Goal: Transaction & Acquisition: Obtain resource

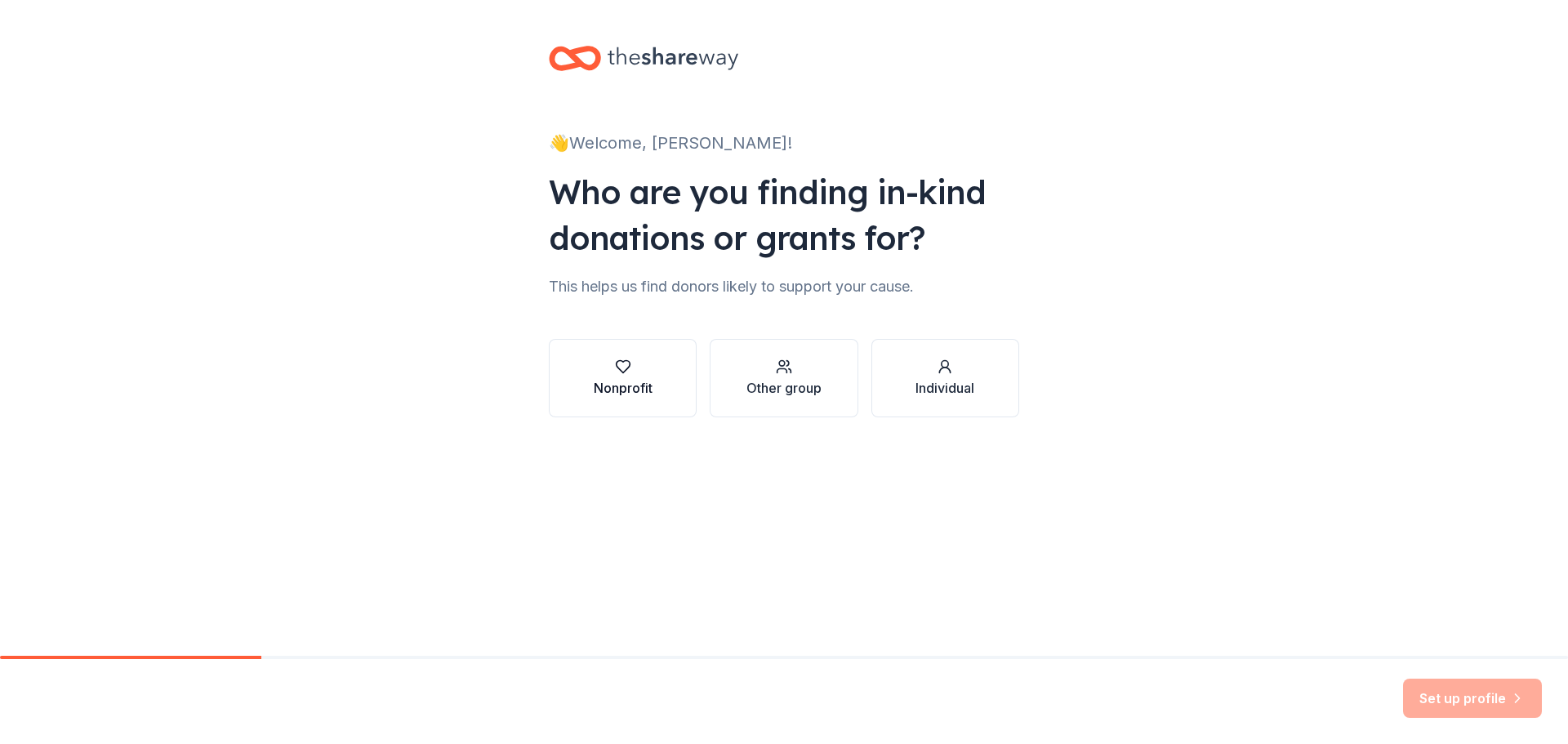
click button "Nonprofit" at bounding box center [623, 378] width 148 height 78
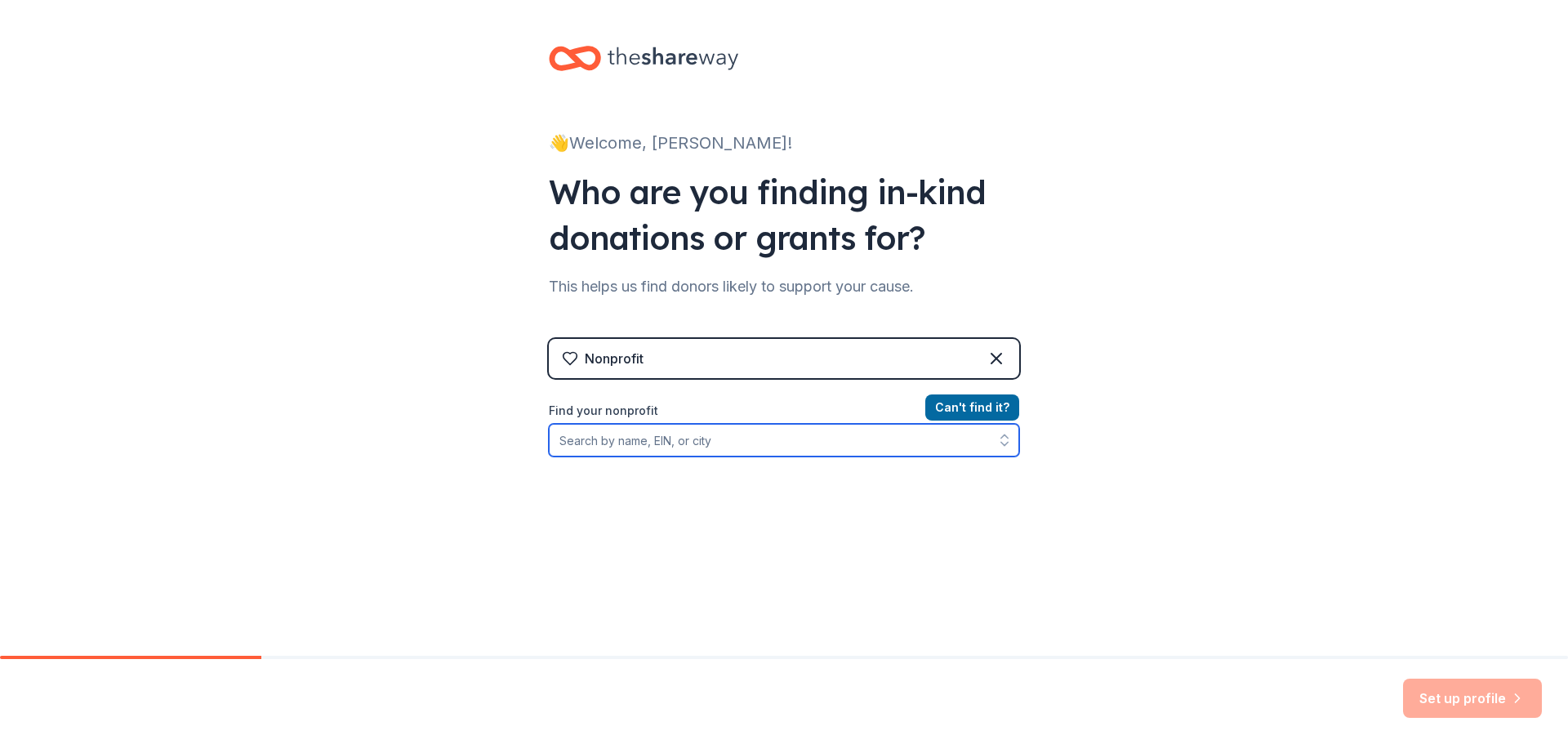
click at [826, 438] on input "Find your nonprofit" at bounding box center [783, 440] width 470 height 32
type input "L"
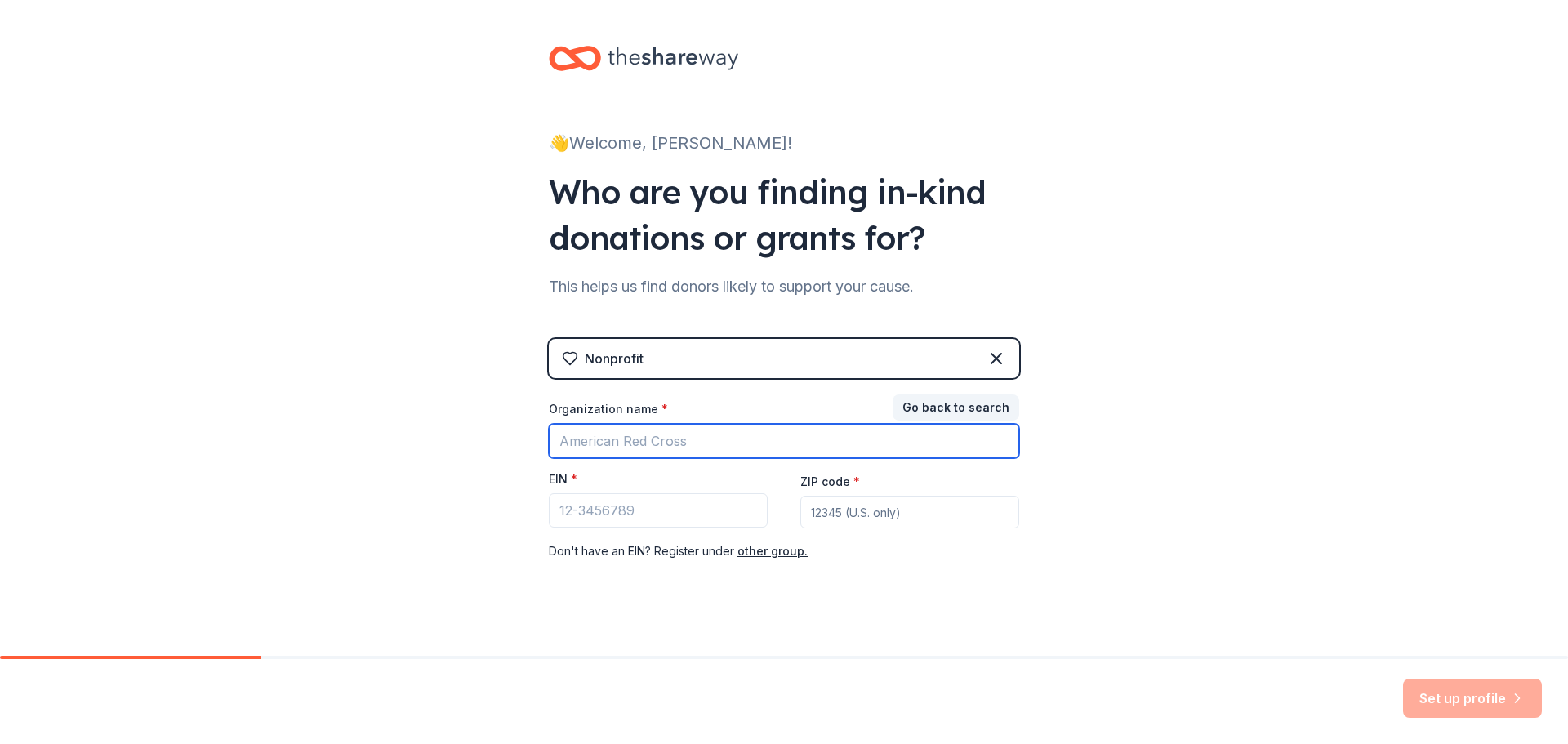
click at [752, 450] on input "Organization name *" at bounding box center [783, 441] width 470 height 34
type input "Gulf [PERSON_NAME]"
click at [962, 403] on button "Go back to search" at bounding box center [955, 407] width 126 height 26
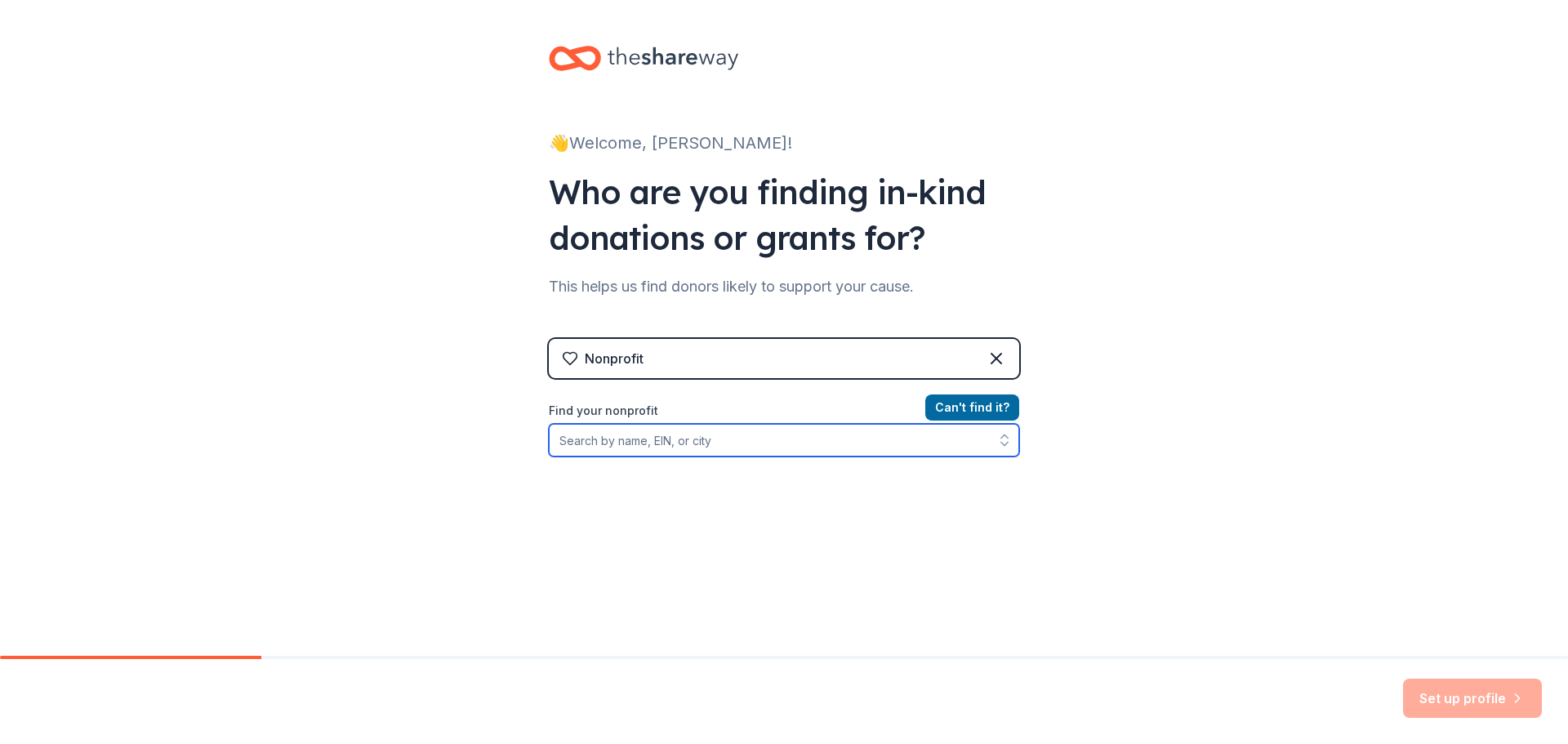
click at [746, 436] on input "Find your nonprofit" at bounding box center [783, 440] width 470 height 32
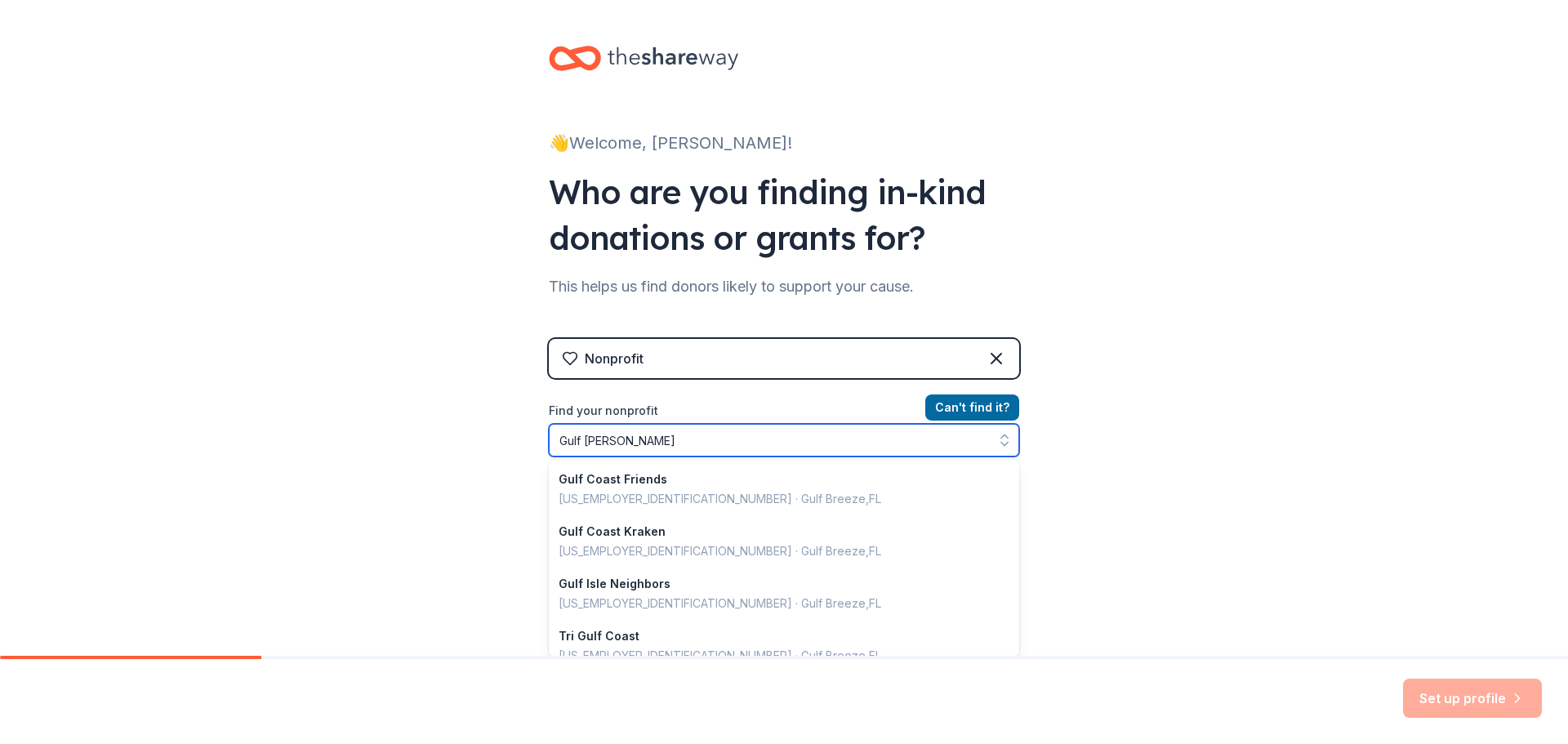
type input "Gulf Power"
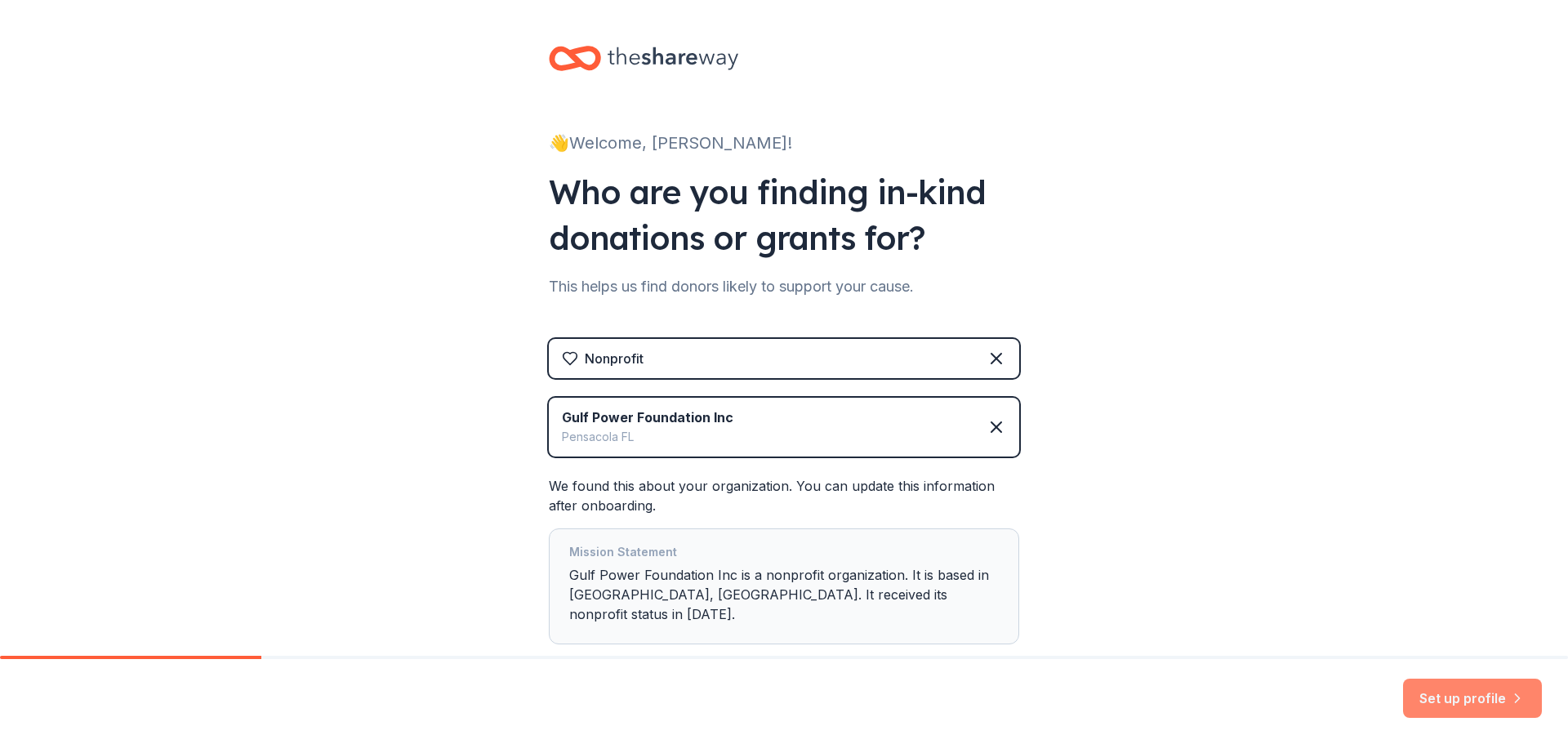
click at [1455, 693] on button "Set up profile" at bounding box center [1472, 697] width 139 height 39
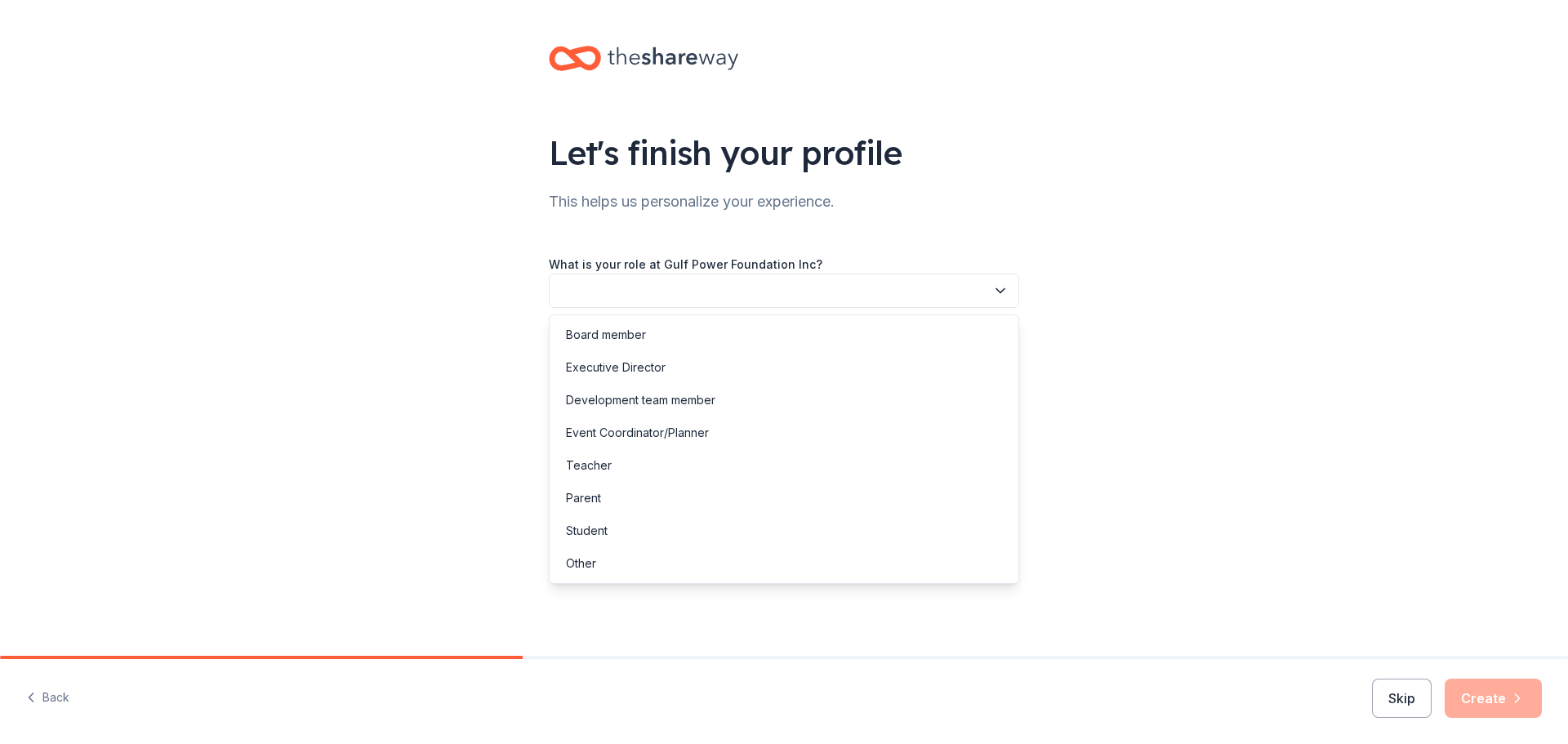
click at [821, 280] on button "button" at bounding box center [783, 290] width 470 height 34
drag, startPoint x: 237, startPoint y: 158, endPoint x: 101, endPoint y: 18, distance: 195.2
click at [226, 141] on div "Let's finish your profile This helps us personalize your experience. What is yo…" at bounding box center [784, 266] width 1568 height 533
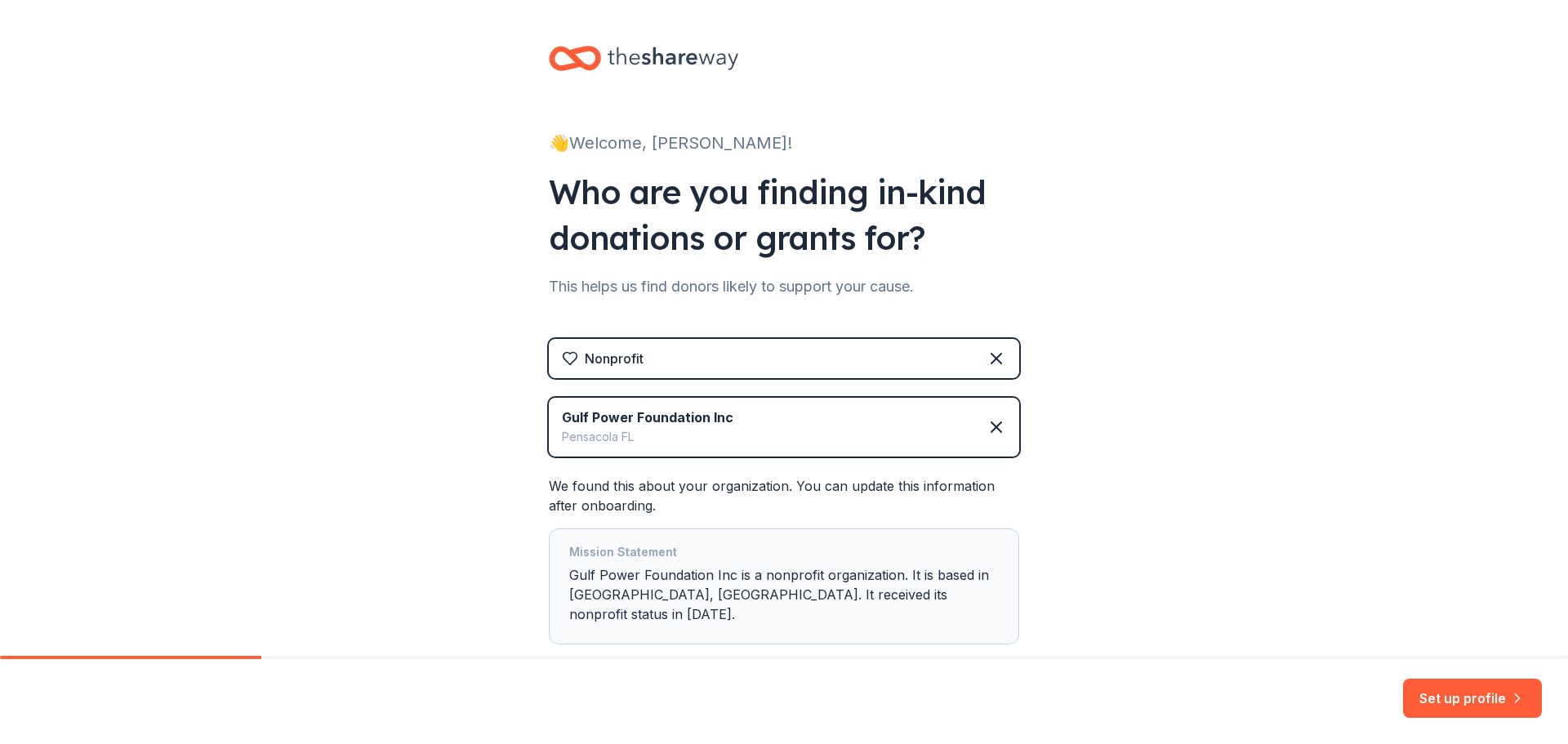
click at [882, 421] on div "Gulf Power Foundation Inc Pensacola [GEOGRAPHIC_DATA]" at bounding box center [783, 427] width 470 height 59
click at [992, 423] on icon at bounding box center [996, 427] width 20 height 20
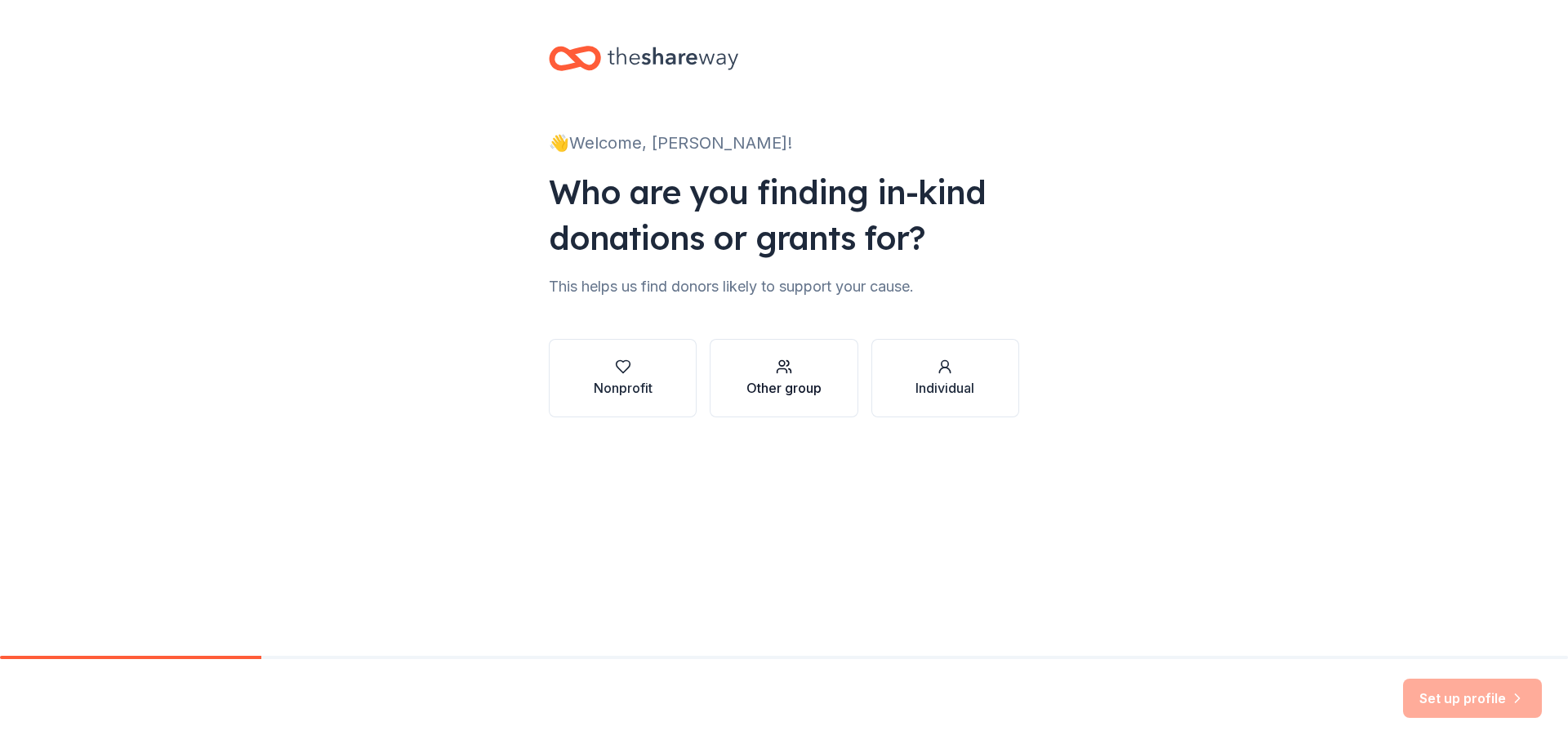
click at [794, 368] on div "button" at bounding box center [783, 366] width 75 height 16
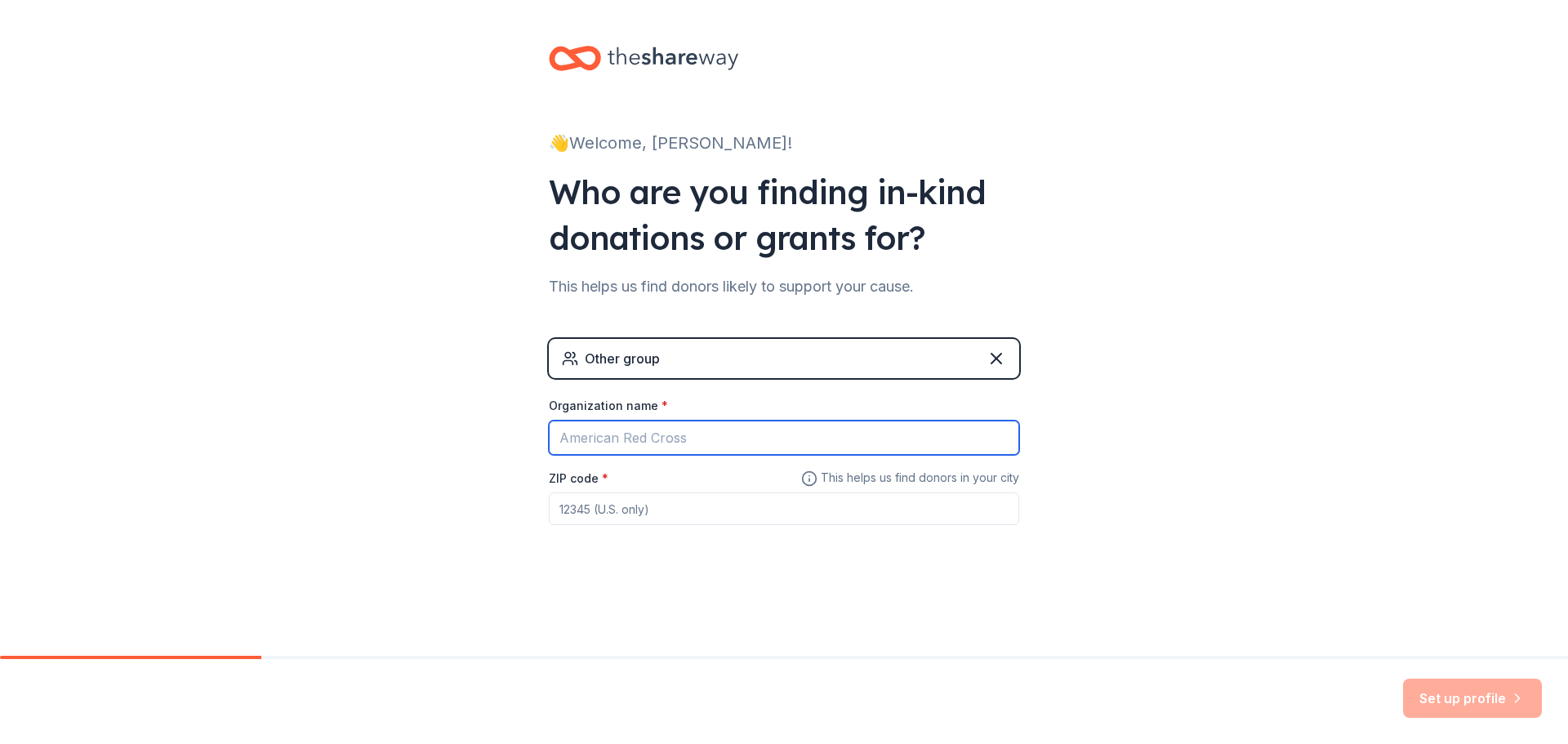
click at [774, 434] on input "Organization name *" at bounding box center [783, 437] width 470 height 34
type input "[PERSON_NAME][GEOGRAPHIC_DATA]"
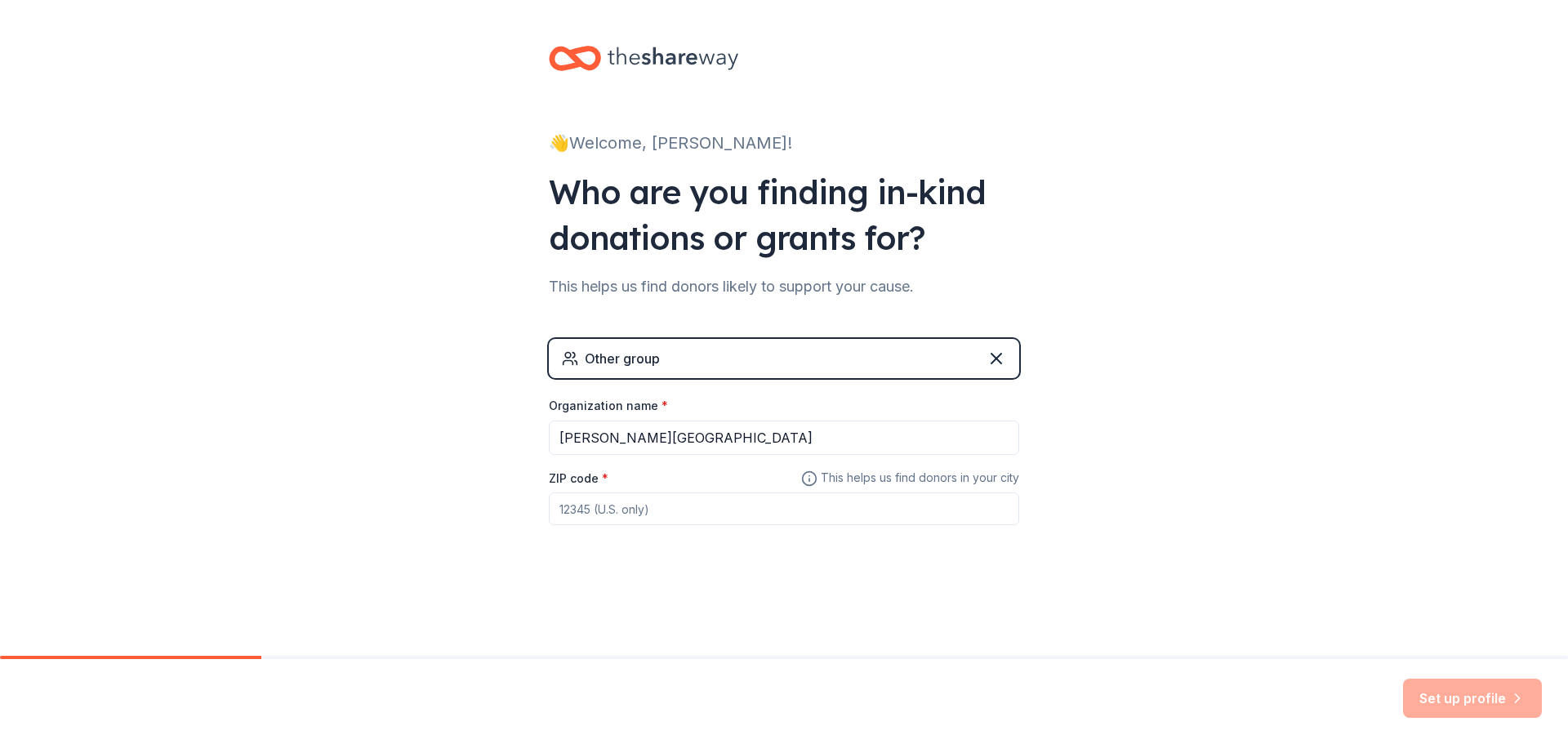
click at [654, 503] on input "ZIP code *" at bounding box center [783, 509] width 470 height 32
type input "32405"
click at [1486, 699] on button "Set up profile" at bounding box center [1472, 697] width 139 height 39
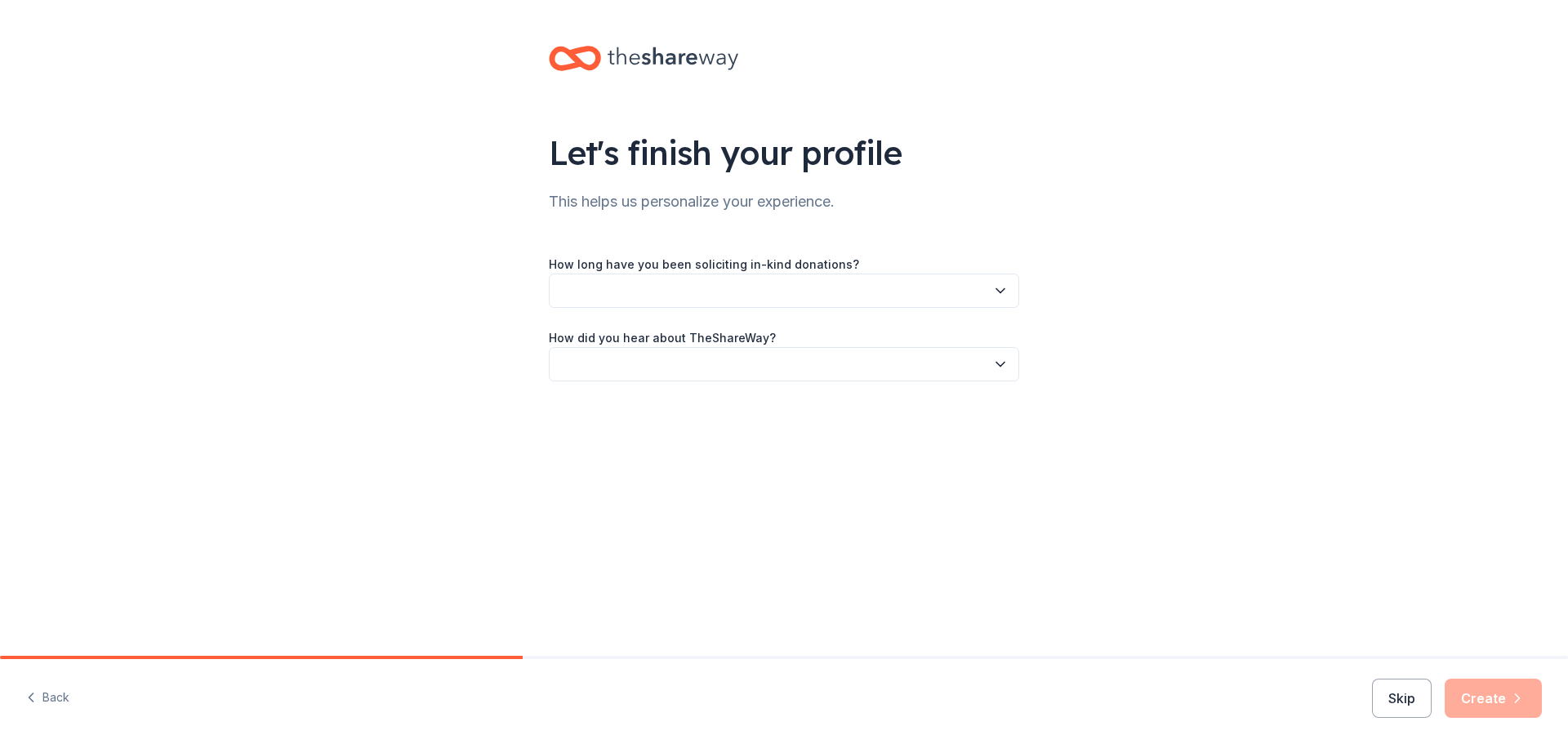
click at [902, 289] on button "button" at bounding box center [783, 290] width 470 height 34
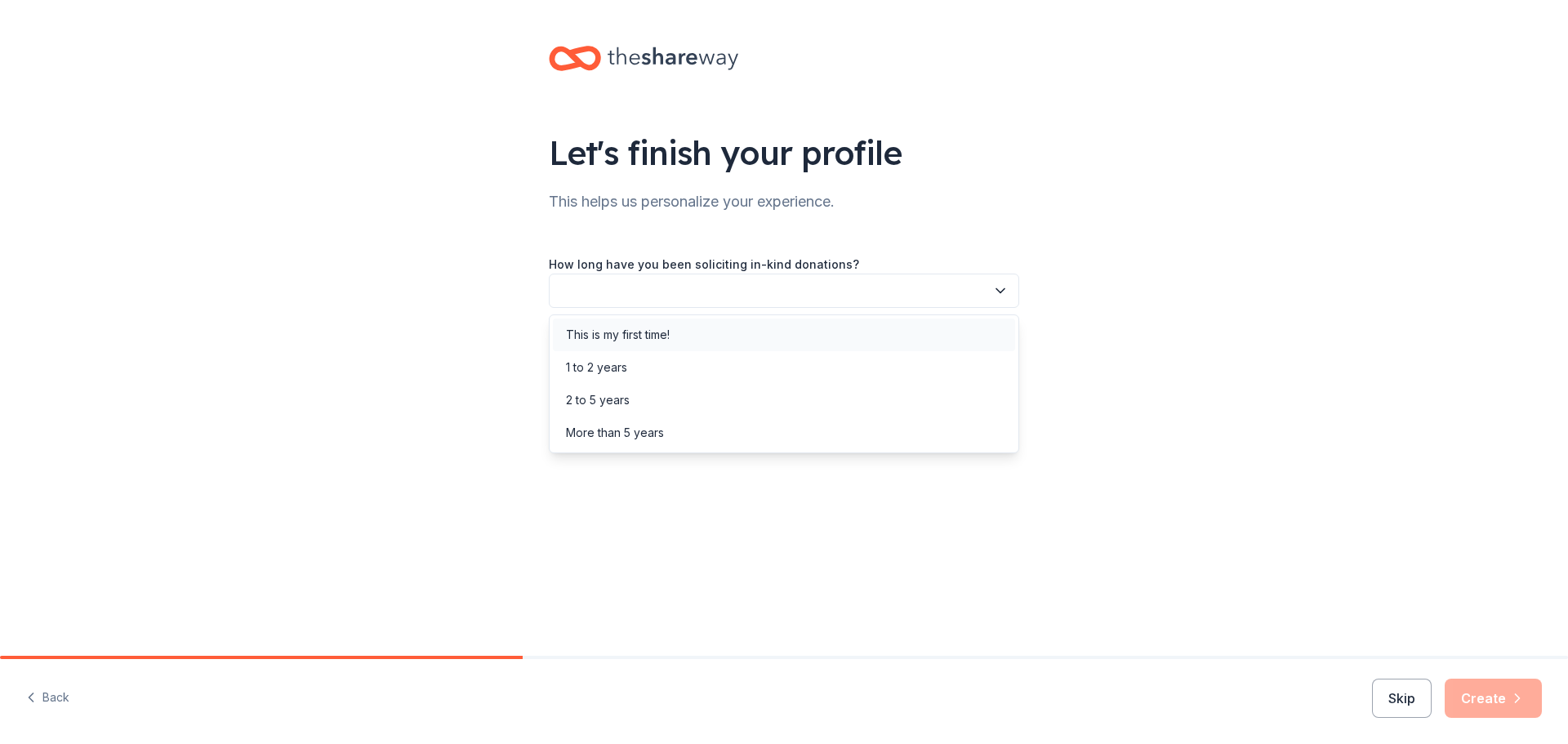
click at [824, 330] on div "This is my first time!" at bounding box center [784, 335] width 462 height 32
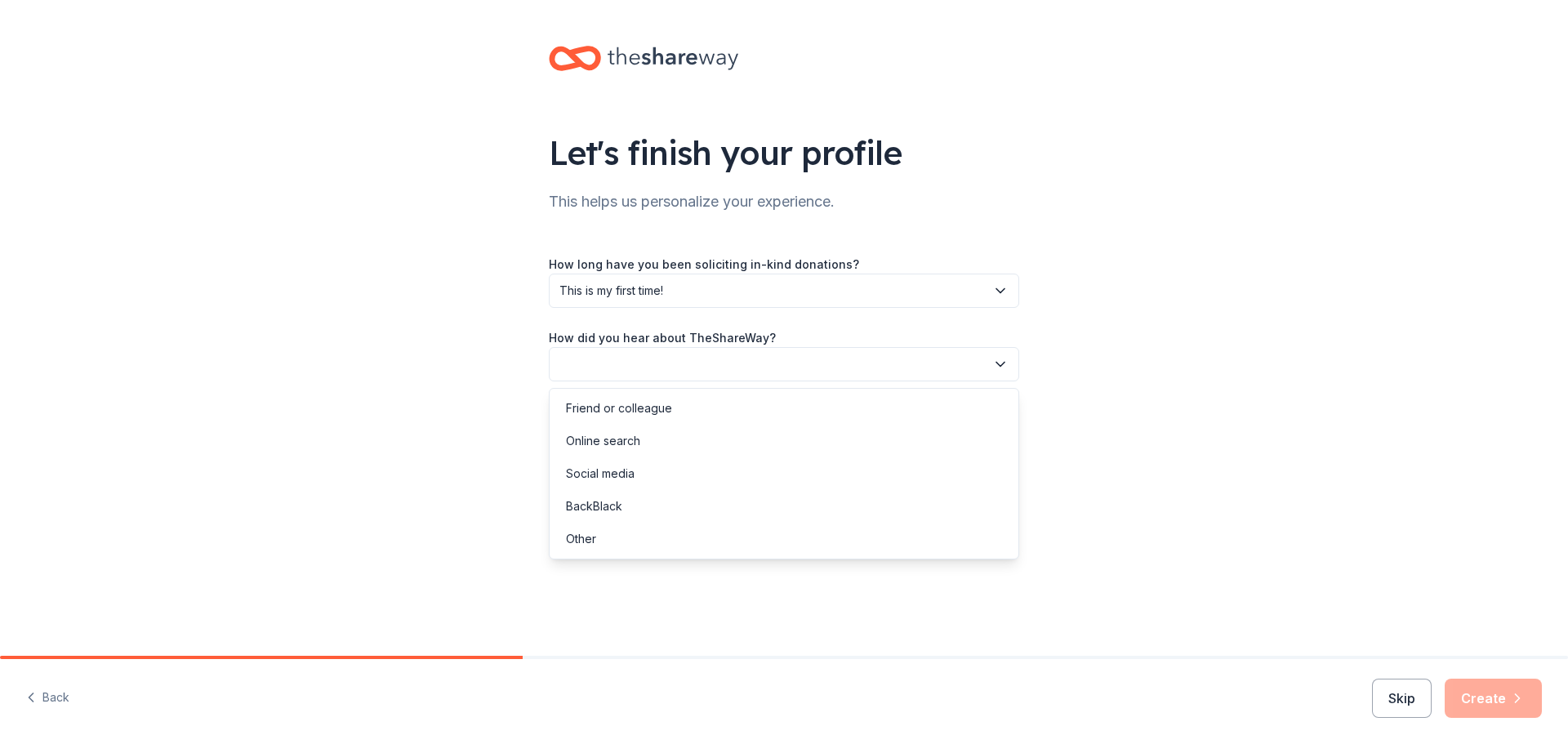
click at [822, 363] on button "button" at bounding box center [783, 364] width 470 height 34
click at [719, 455] on div "Online search" at bounding box center [784, 441] width 462 height 32
click at [1481, 684] on button "Create" at bounding box center [1493, 697] width 97 height 39
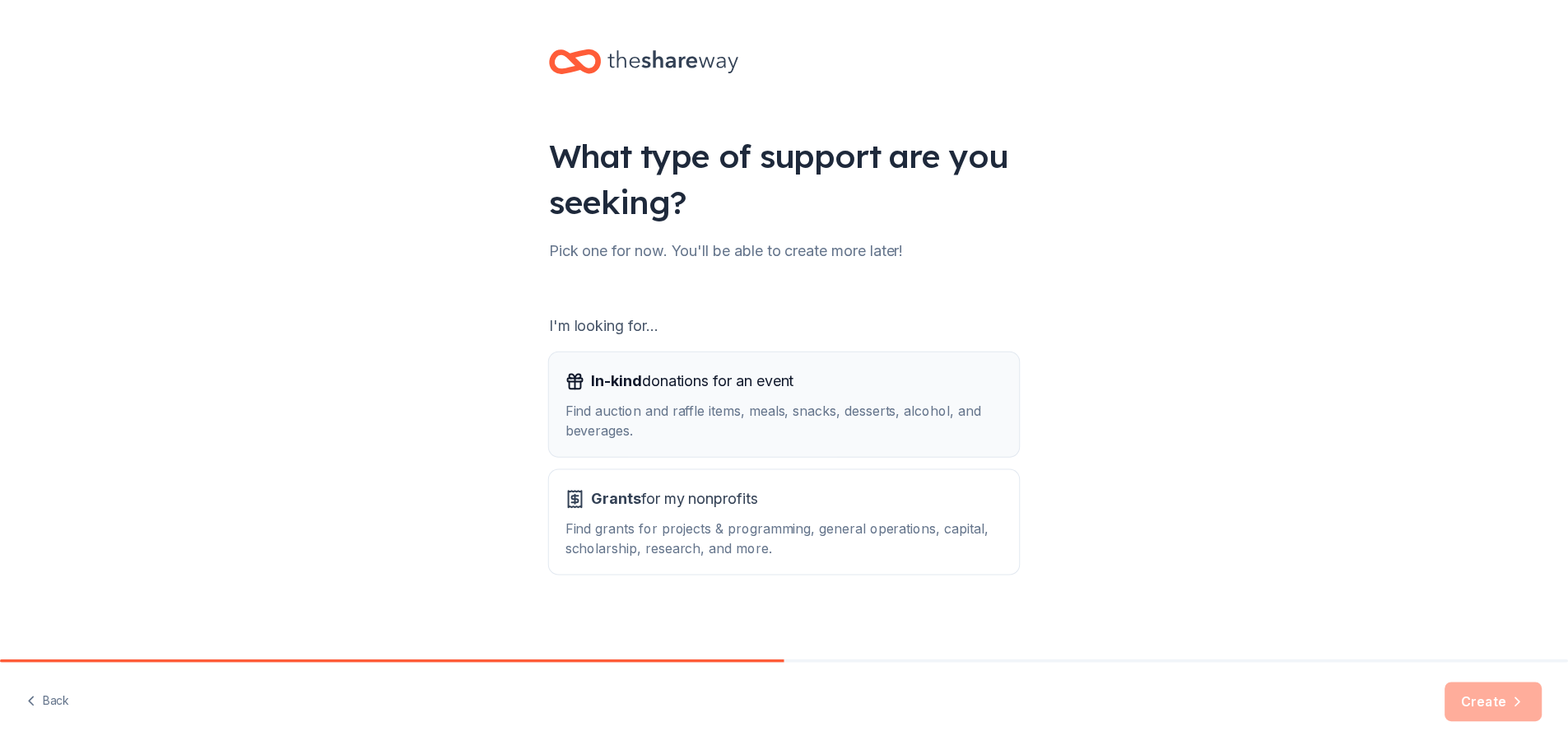
scroll to position [4, 0]
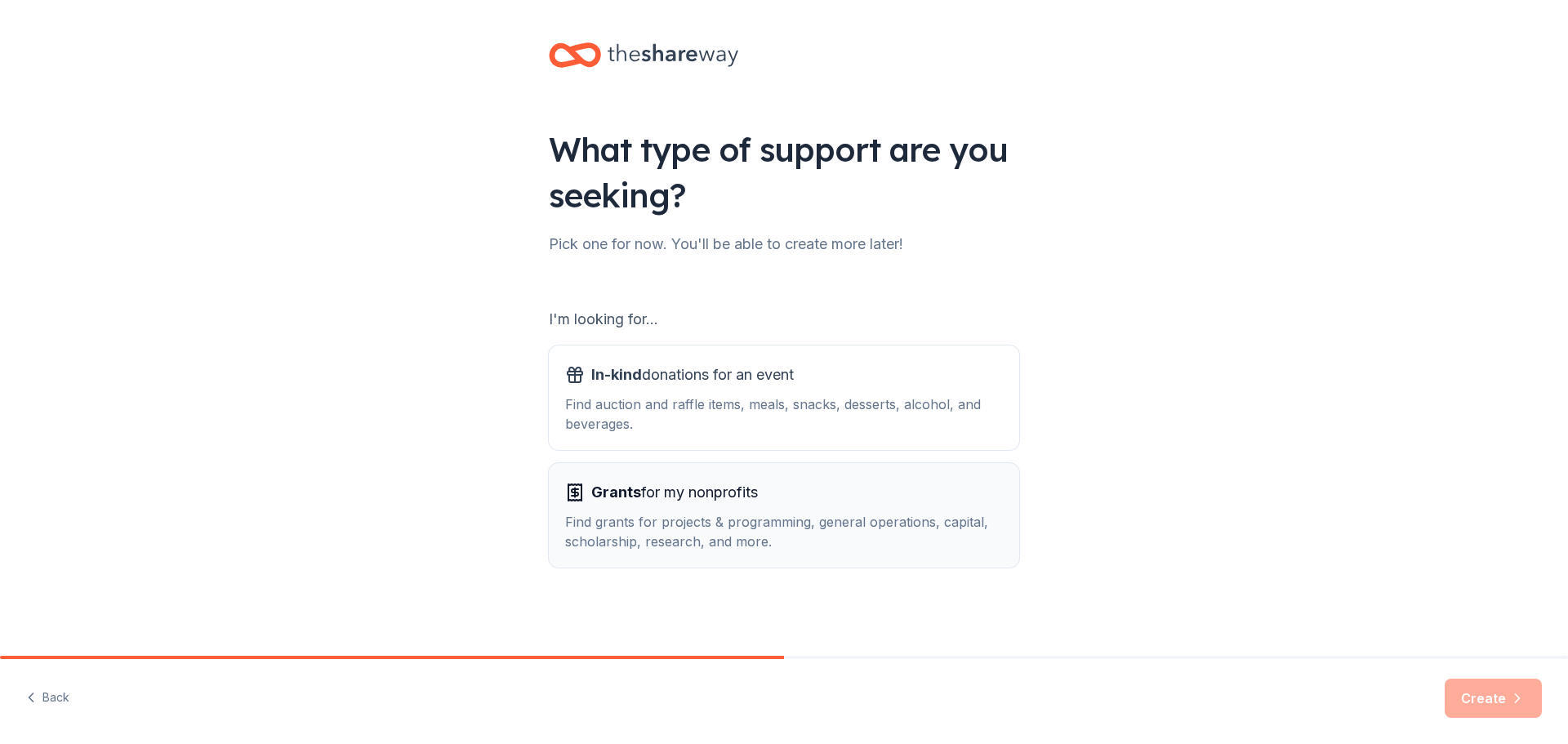
click at [829, 516] on div "Find grants for projects & programming, general operations, capital, scholarshi…" at bounding box center [783, 531] width 438 height 39
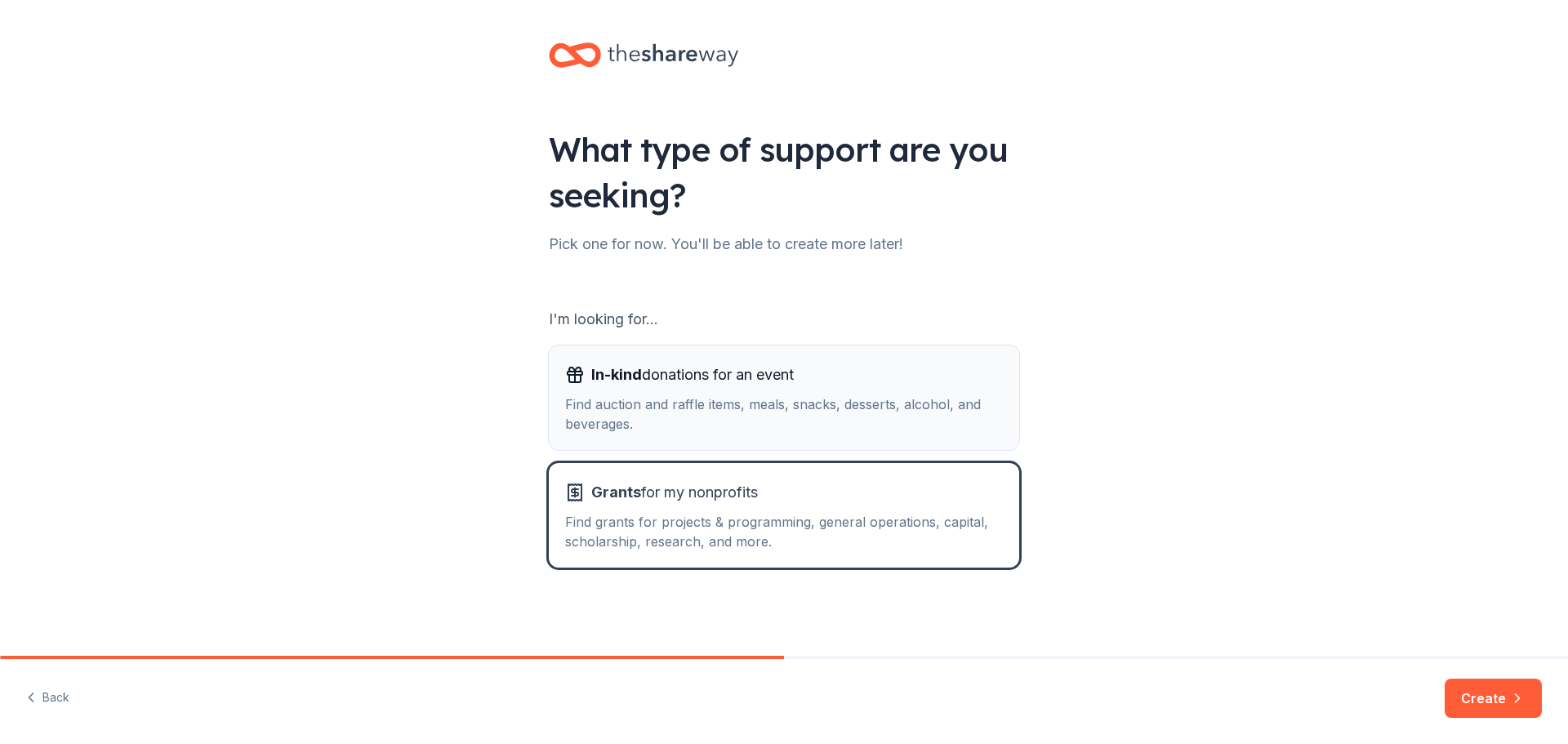
click at [685, 377] on span "In-kind donations for an event" at bounding box center [692, 374] width 202 height 26
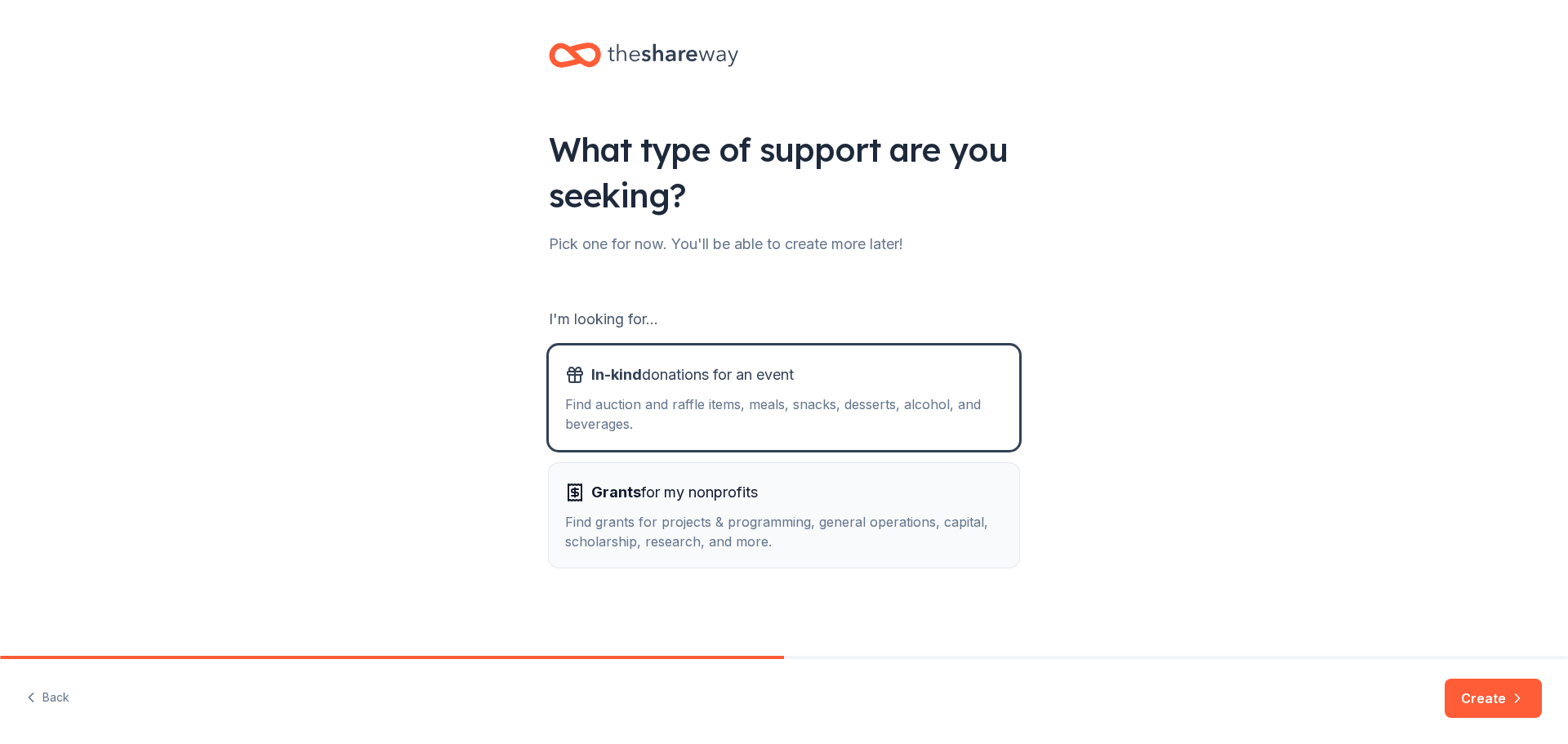
click at [702, 512] on div "Find grants for projects & programming, general operations, capital, scholarshi…" at bounding box center [783, 531] width 438 height 39
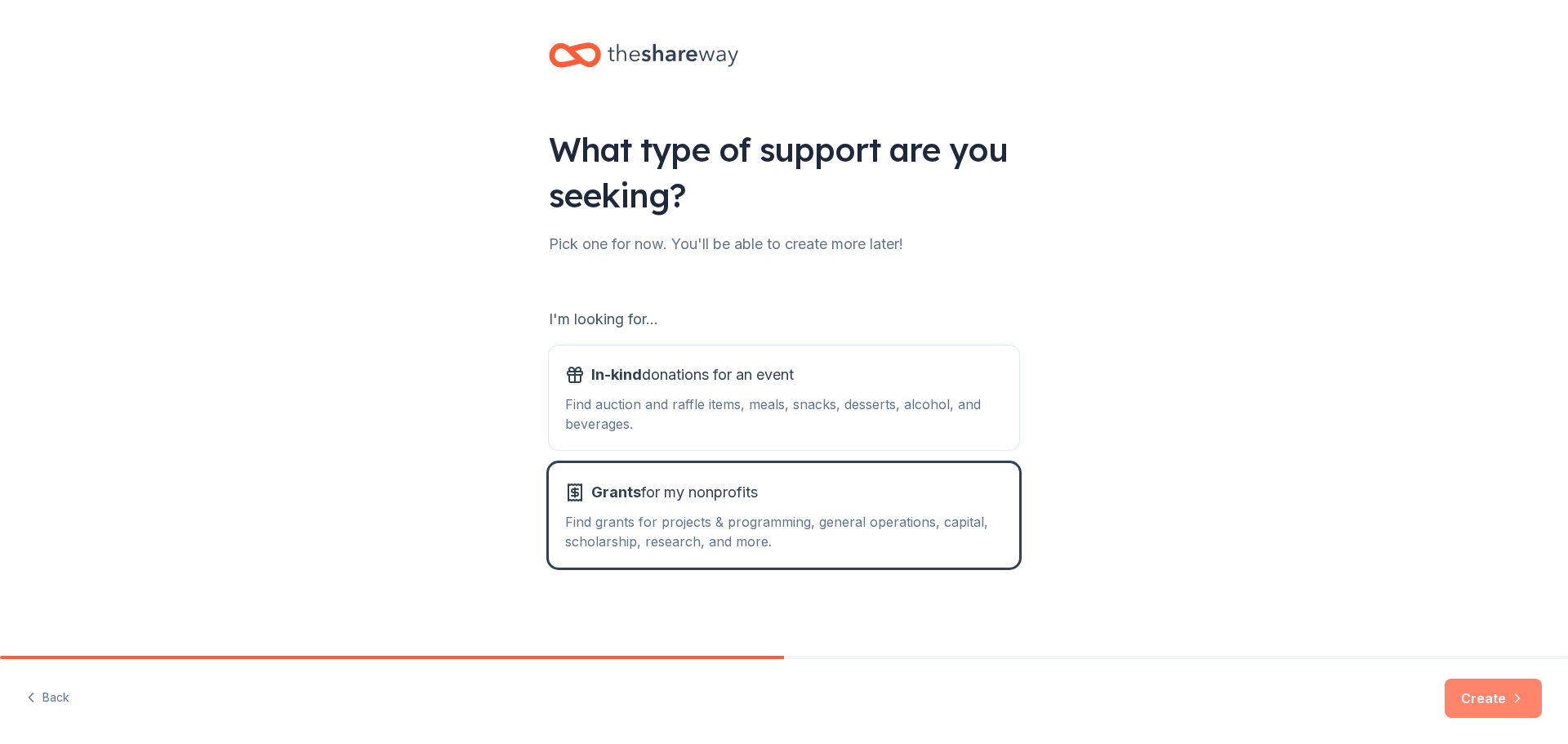
click at [1504, 703] on button "Create" at bounding box center [1493, 697] width 97 height 39
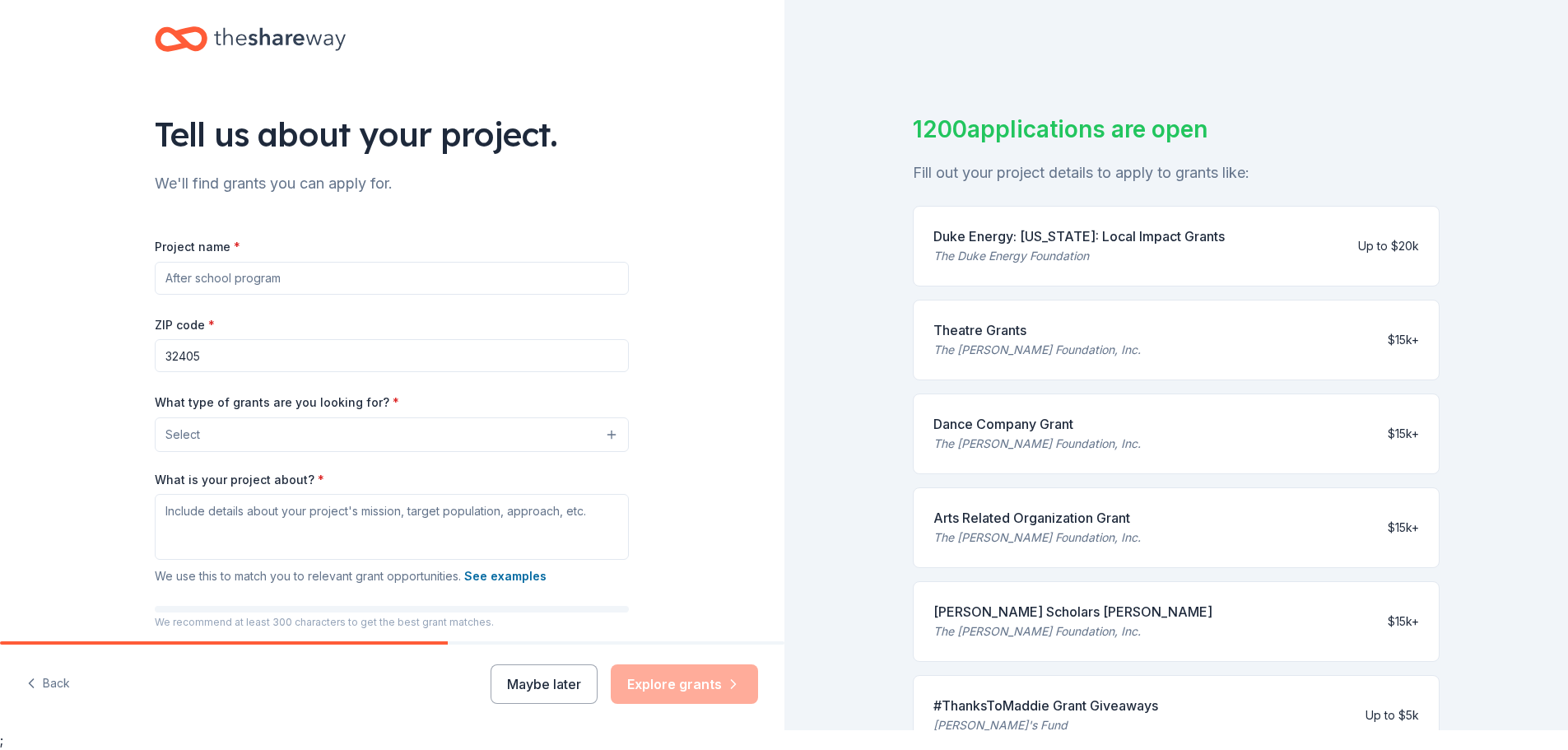
click at [186, 282] on input "Project name *" at bounding box center [391, 278] width 474 height 33
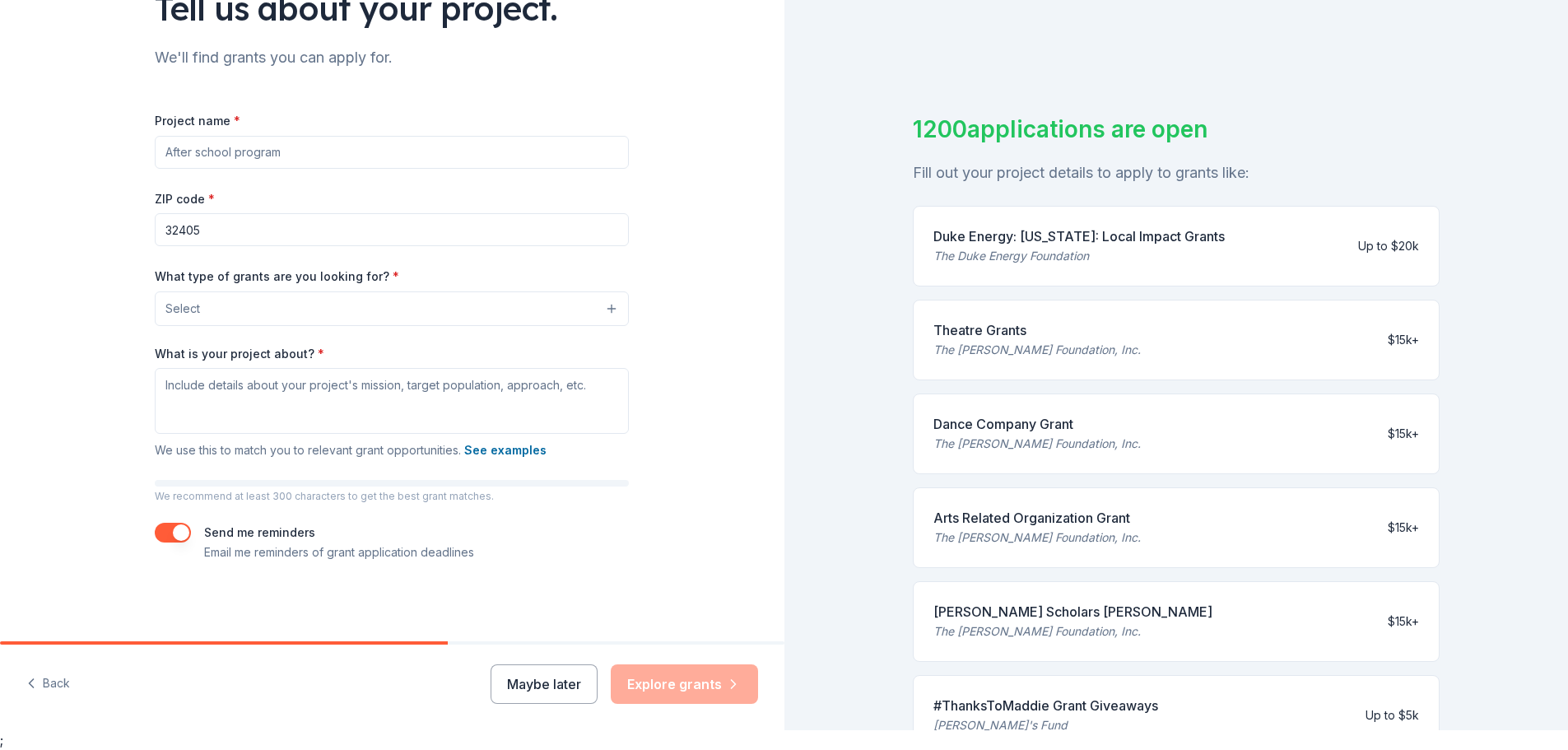
click at [415, 308] on button "Select" at bounding box center [391, 308] width 474 height 35
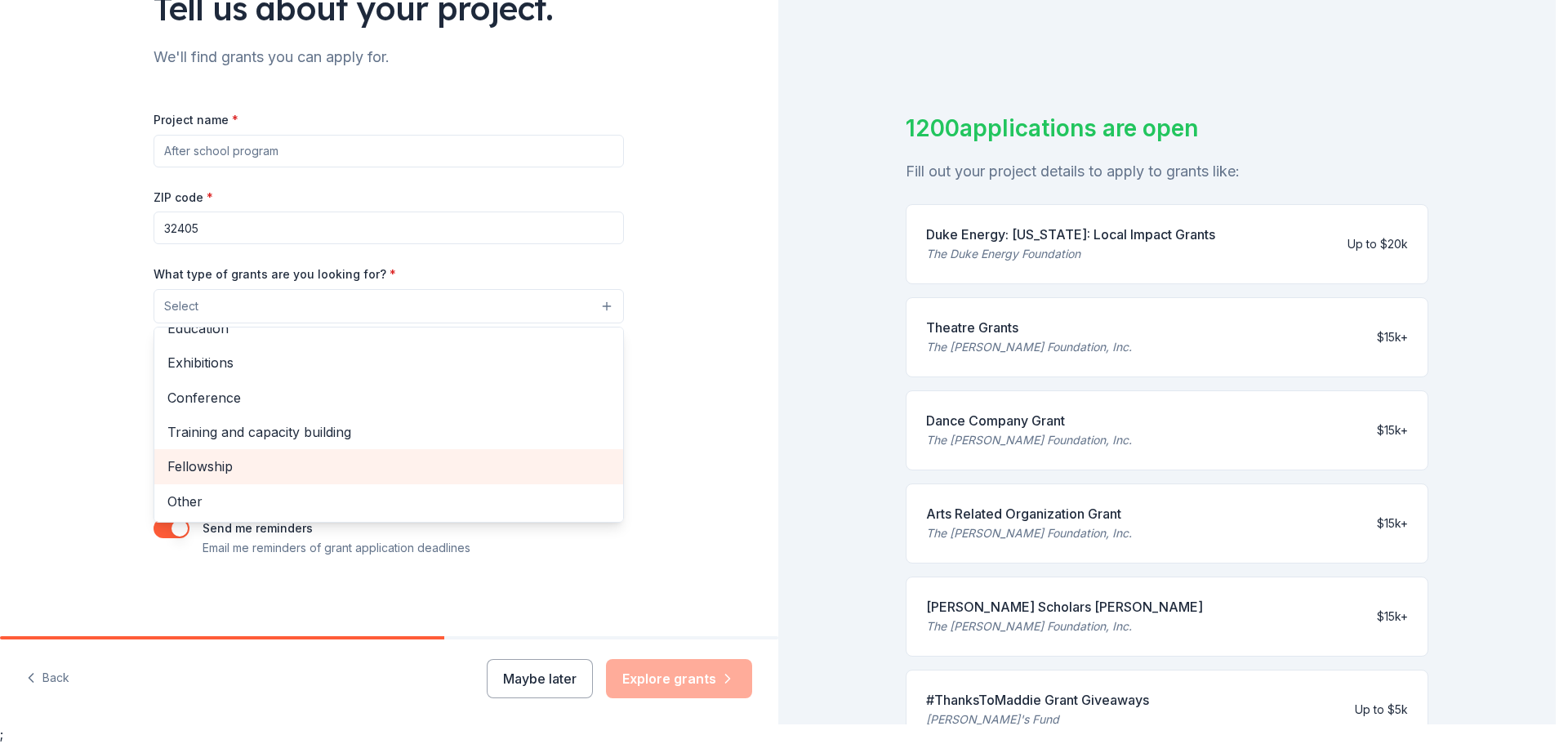
scroll to position [0, 0]
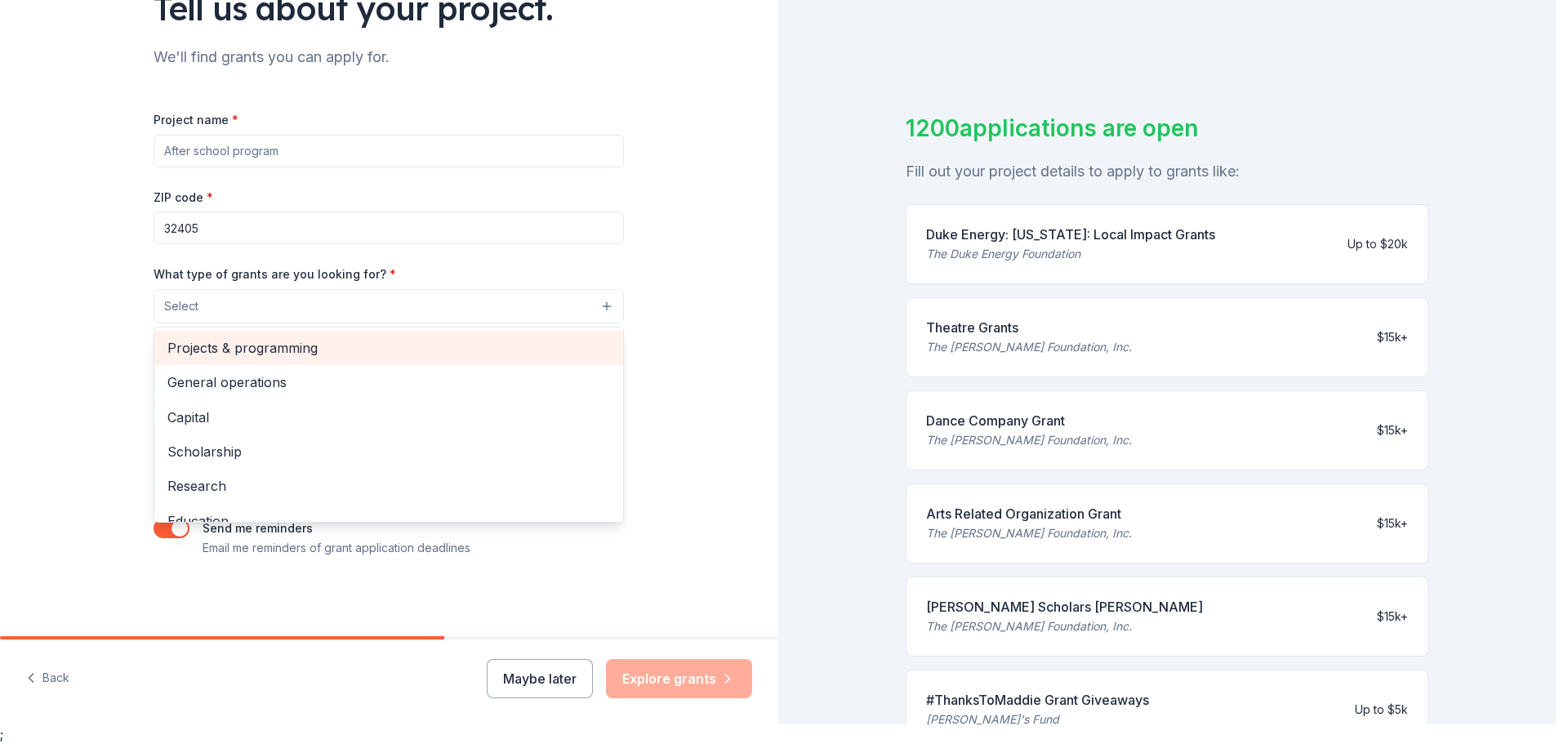
click at [244, 353] on span "Projects & programming" at bounding box center [389, 348] width 443 height 22
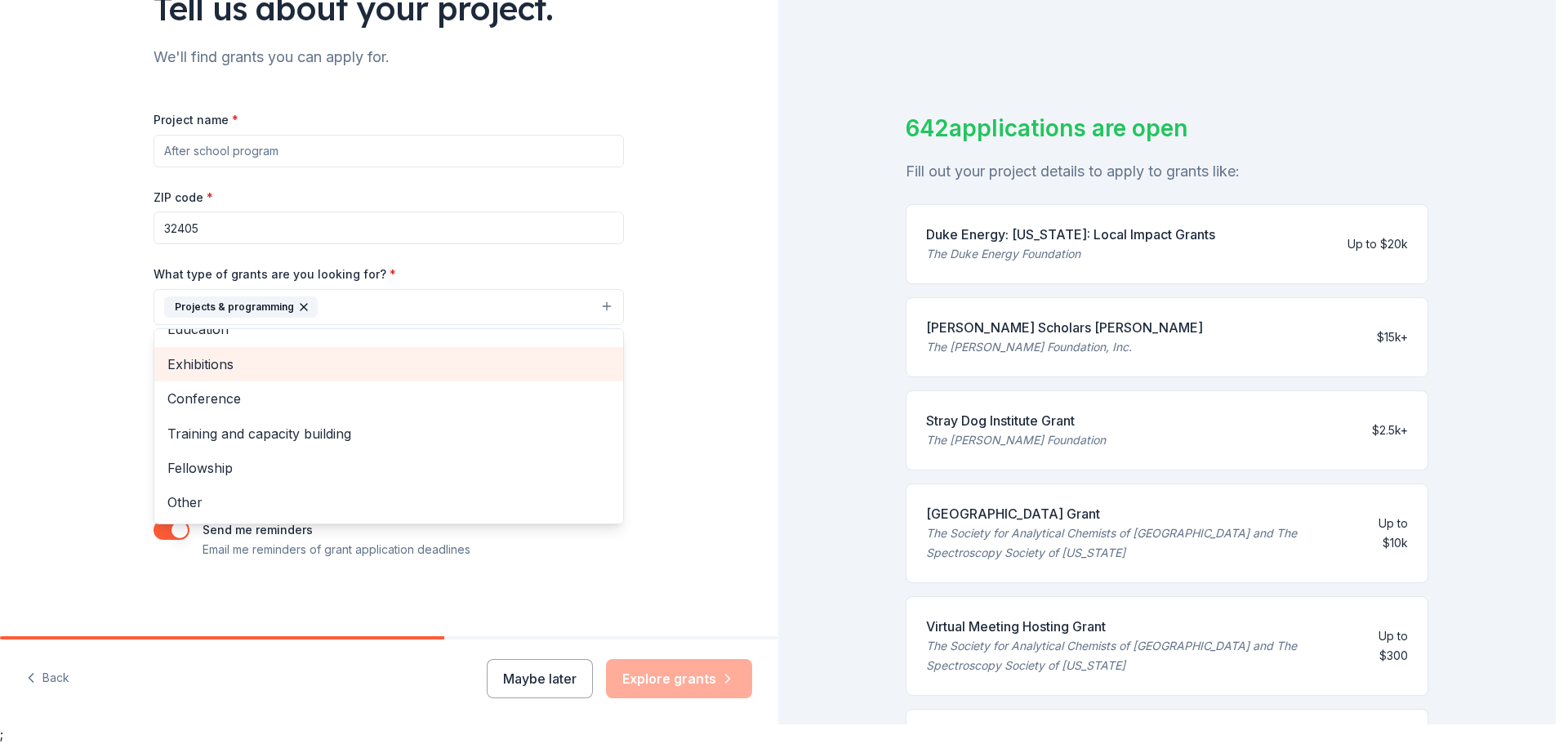
scroll to position [126, 0]
click at [202, 368] on span "Exhibitions" at bounding box center [389, 363] width 443 height 22
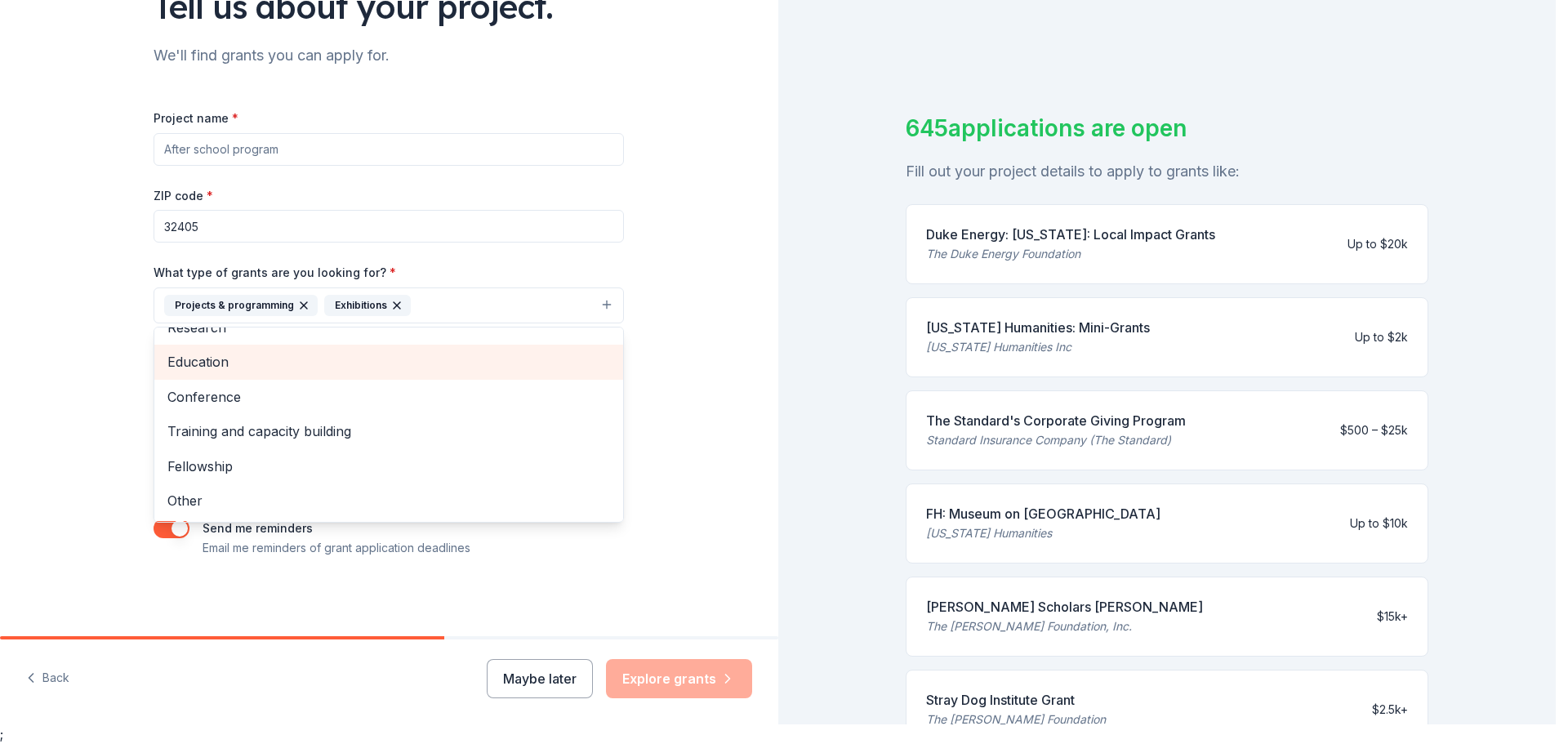
click at [202, 368] on span "Education" at bounding box center [389, 362] width 443 height 22
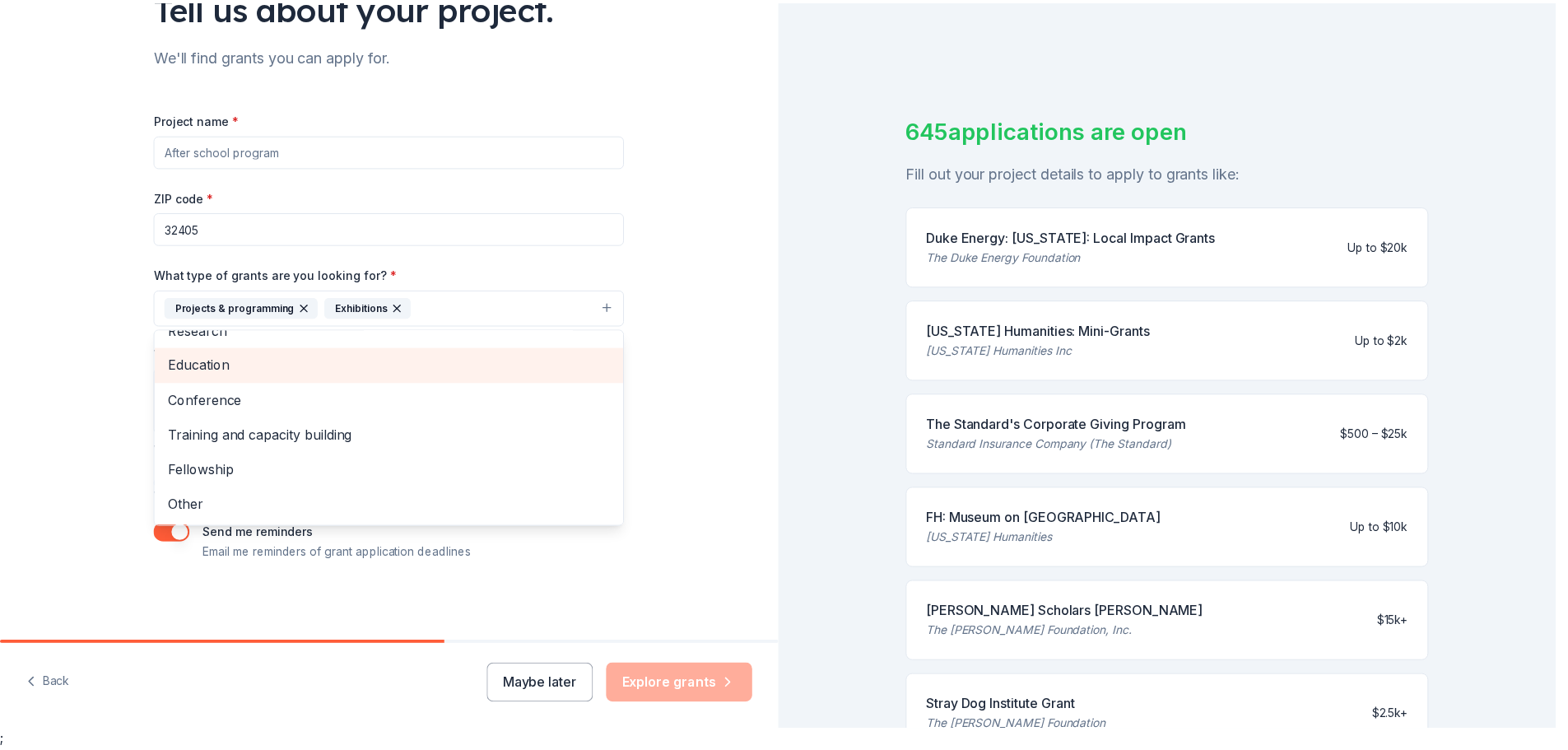
scroll to position [90, 0]
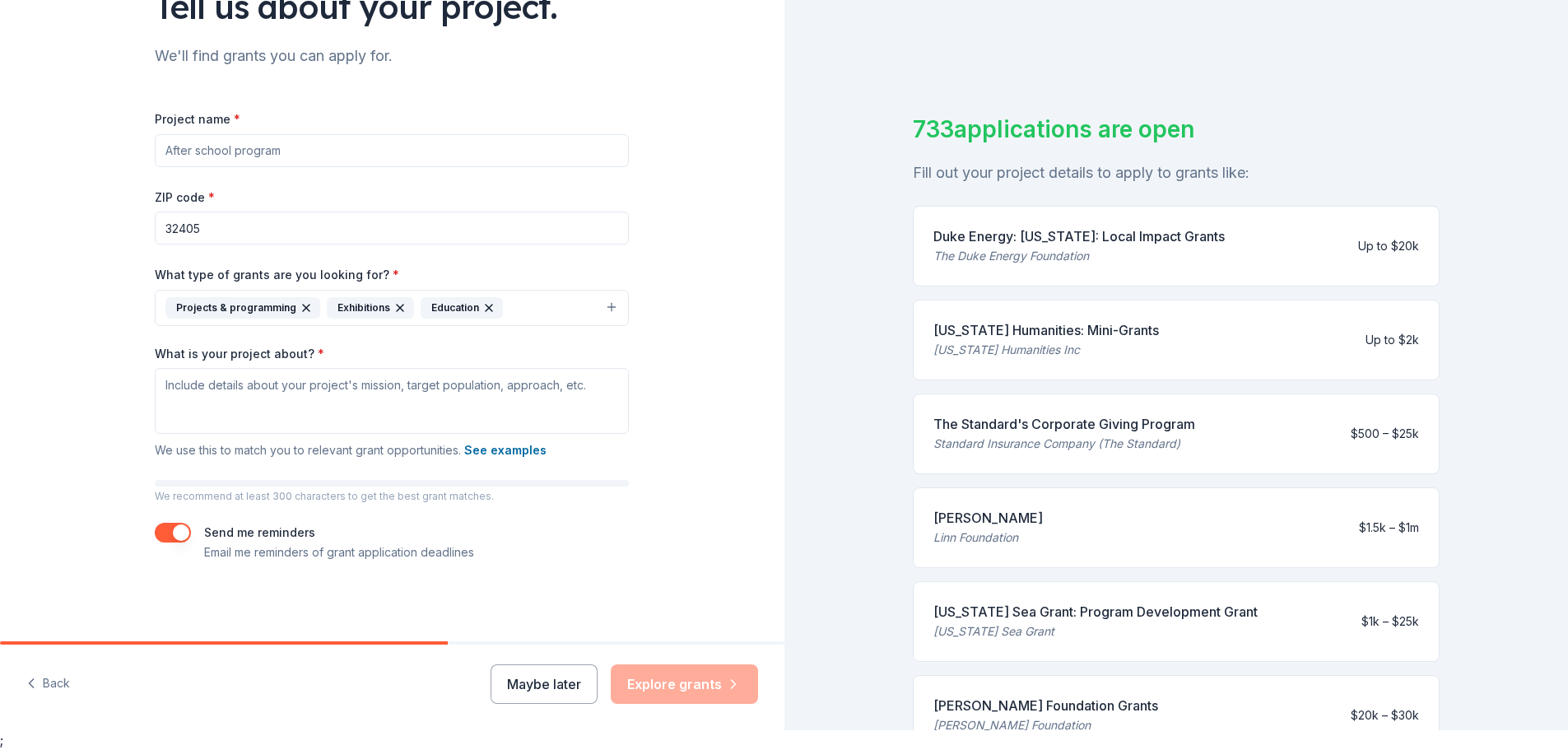
click at [394, 301] on icon "button" at bounding box center [400, 307] width 13 height 13
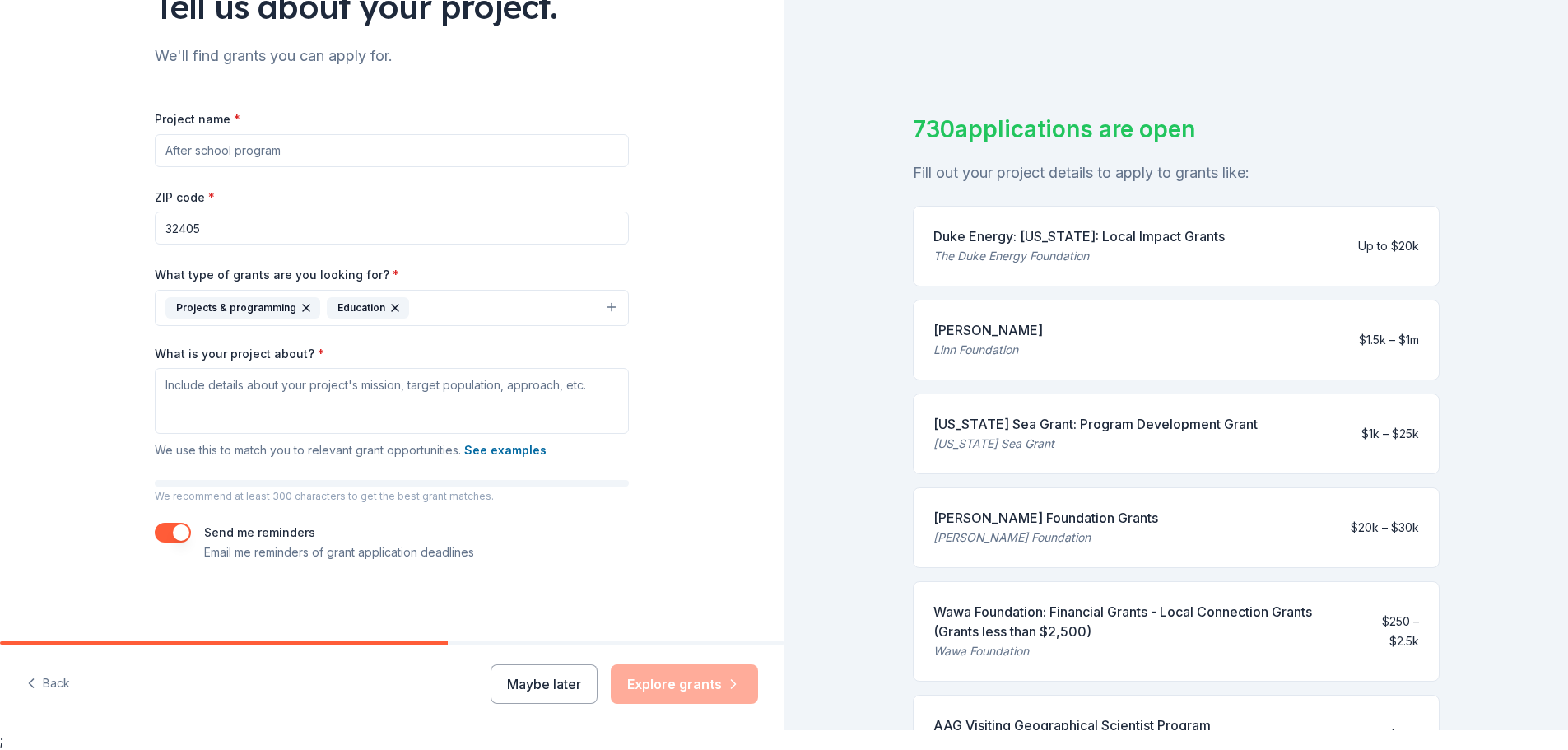
click at [234, 148] on input "Project name *" at bounding box center [391, 151] width 474 height 33
type input "L"
type input "[PERSON_NAME][GEOGRAPHIC_DATA] Seeking Sunshades for Playground Safety"
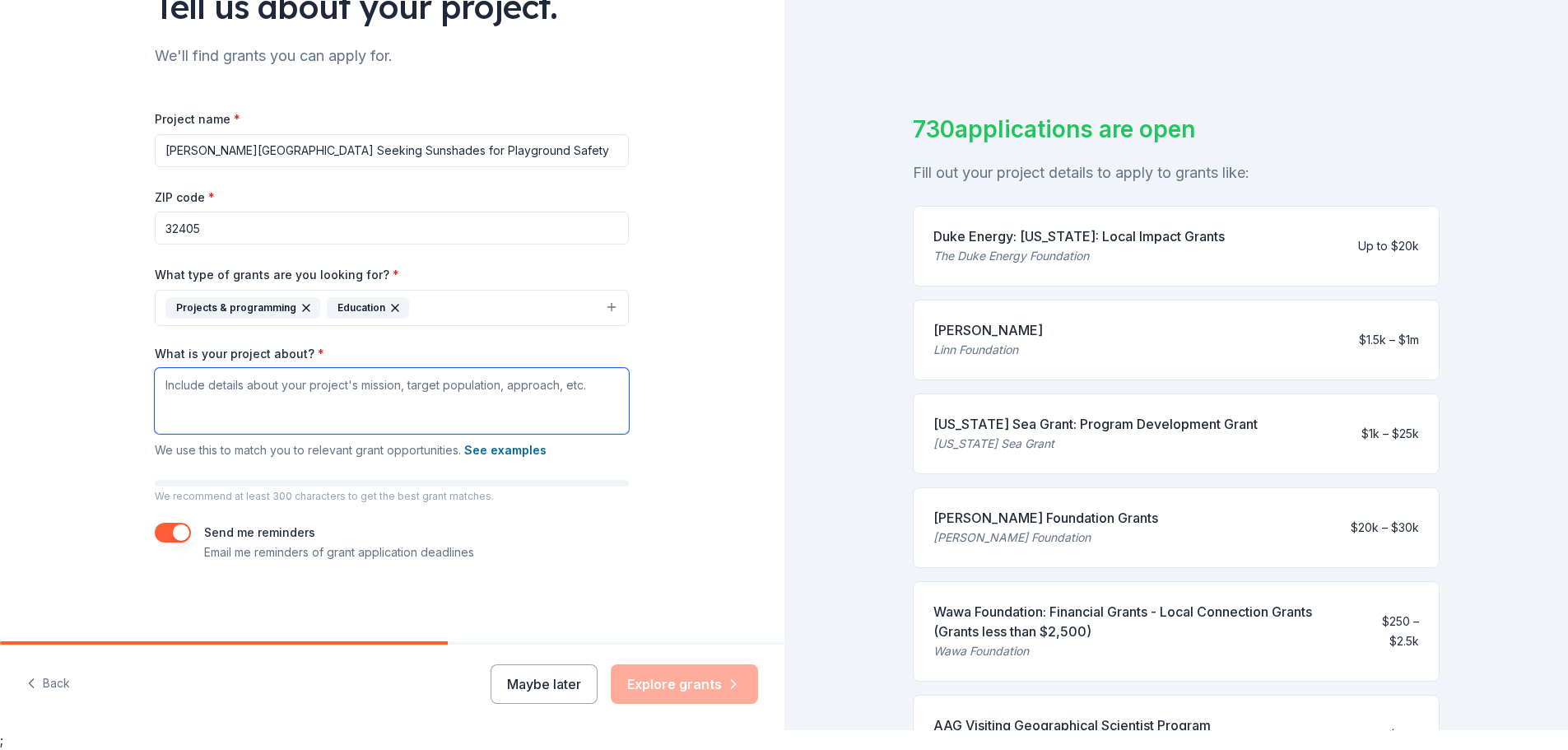
click at [295, 380] on textarea "What is your project about? *" at bounding box center [391, 401] width 474 height 65
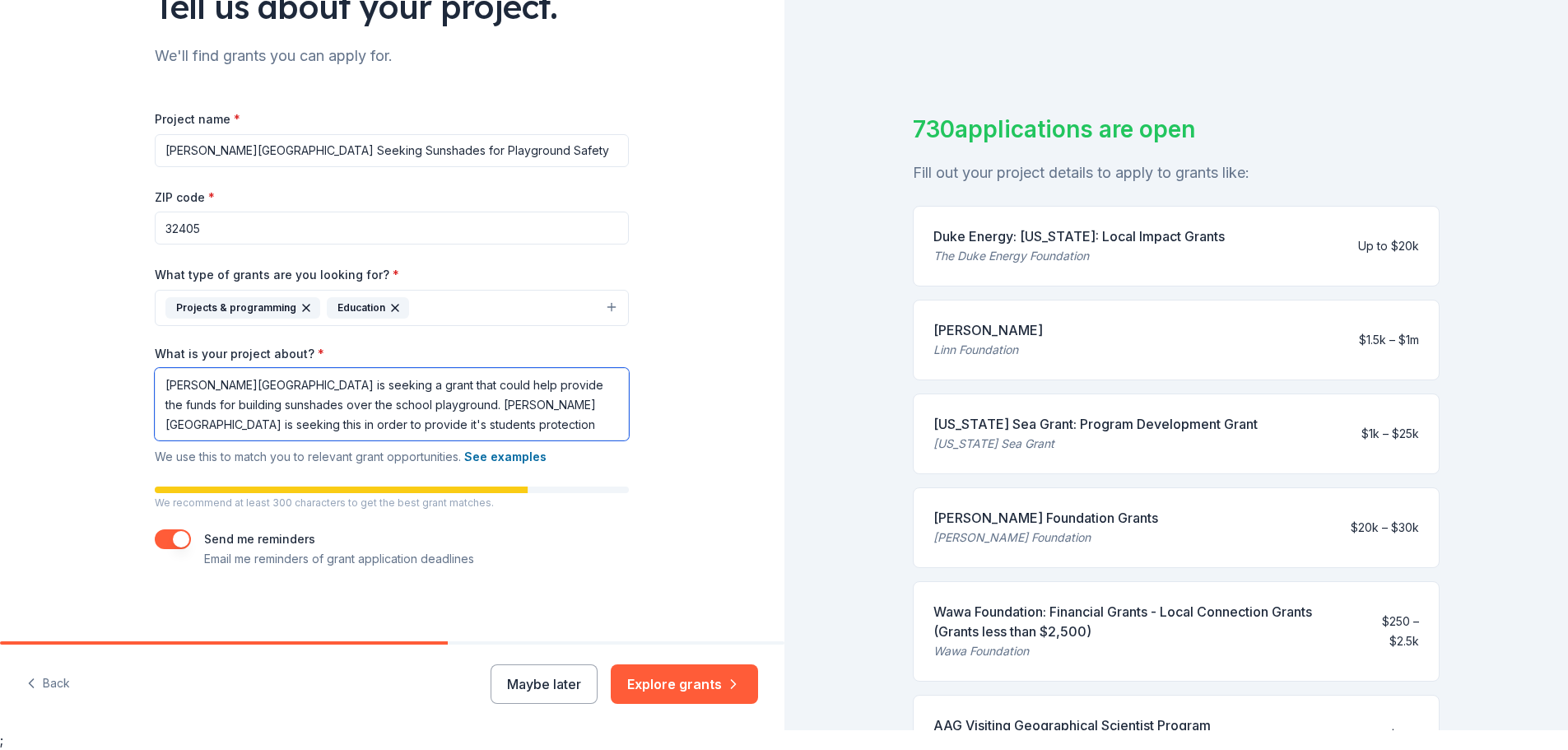
click at [339, 427] on textarea "[PERSON_NAME][GEOGRAPHIC_DATA] is seeking a grant that could help provide the f…" at bounding box center [391, 405] width 474 height 73
click at [343, 426] on textarea "[PERSON_NAME][GEOGRAPHIC_DATA] is seeking a grant that could help provide the f…" at bounding box center [391, 405] width 474 height 73
click at [582, 423] on textarea "[PERSON_NAME][GEOGRAPHIC_DATA] is seeking a grant that could help provide the f…" at bounding box center [391, 405] width 474 height 73
click at [509, 425] on textarea "[PERSON_NAME][GEOGRAPHIC_DATA] is seeking a grant that could help provide the f…" at bounding box center [391, 405] width 474 height 73
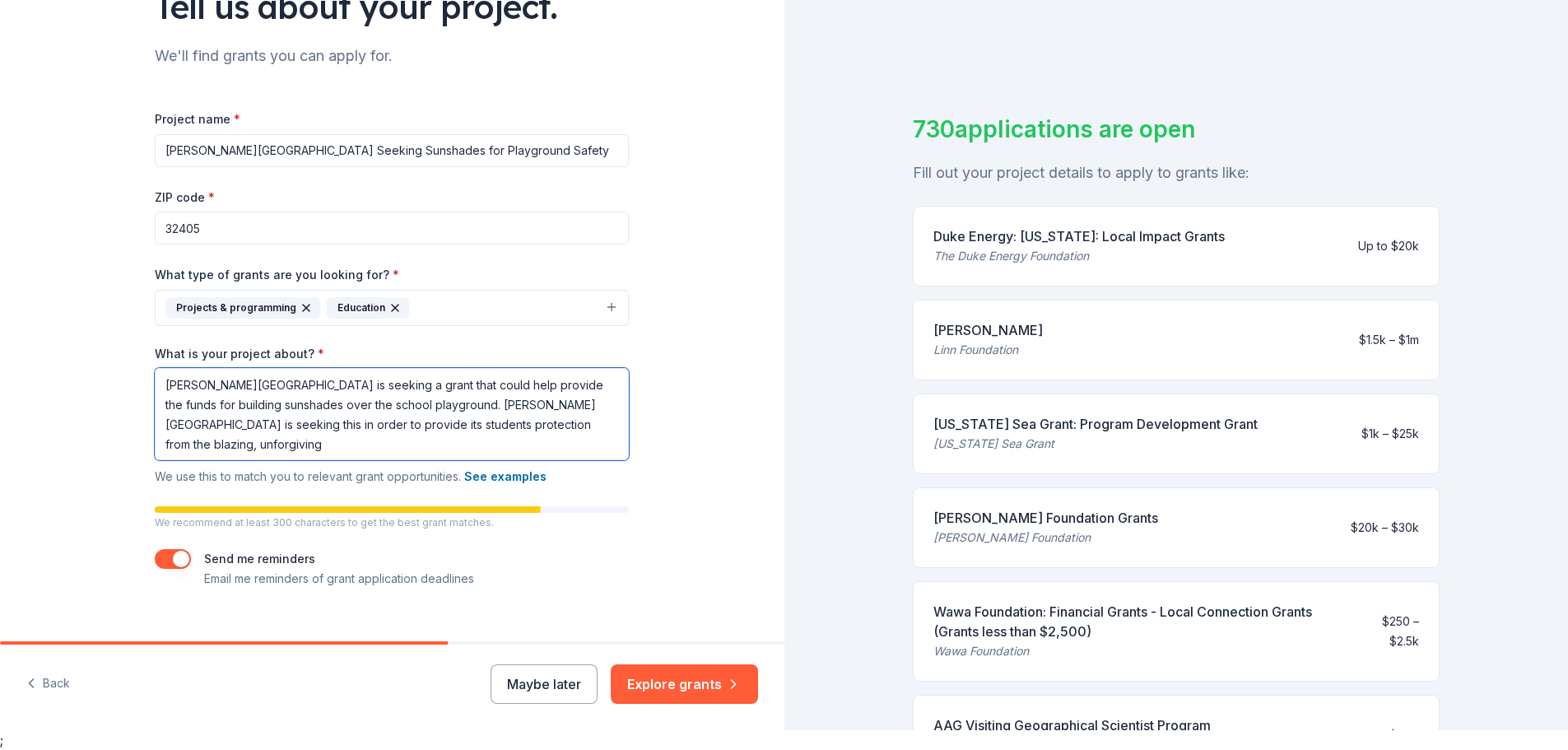
click at [356, 448] on textarea "[PERSON_NAME][GEOGRAPHIC_DATA] is seeking a grant that could help provide the f…" at bounding box center [391, 414] width 474 height 92
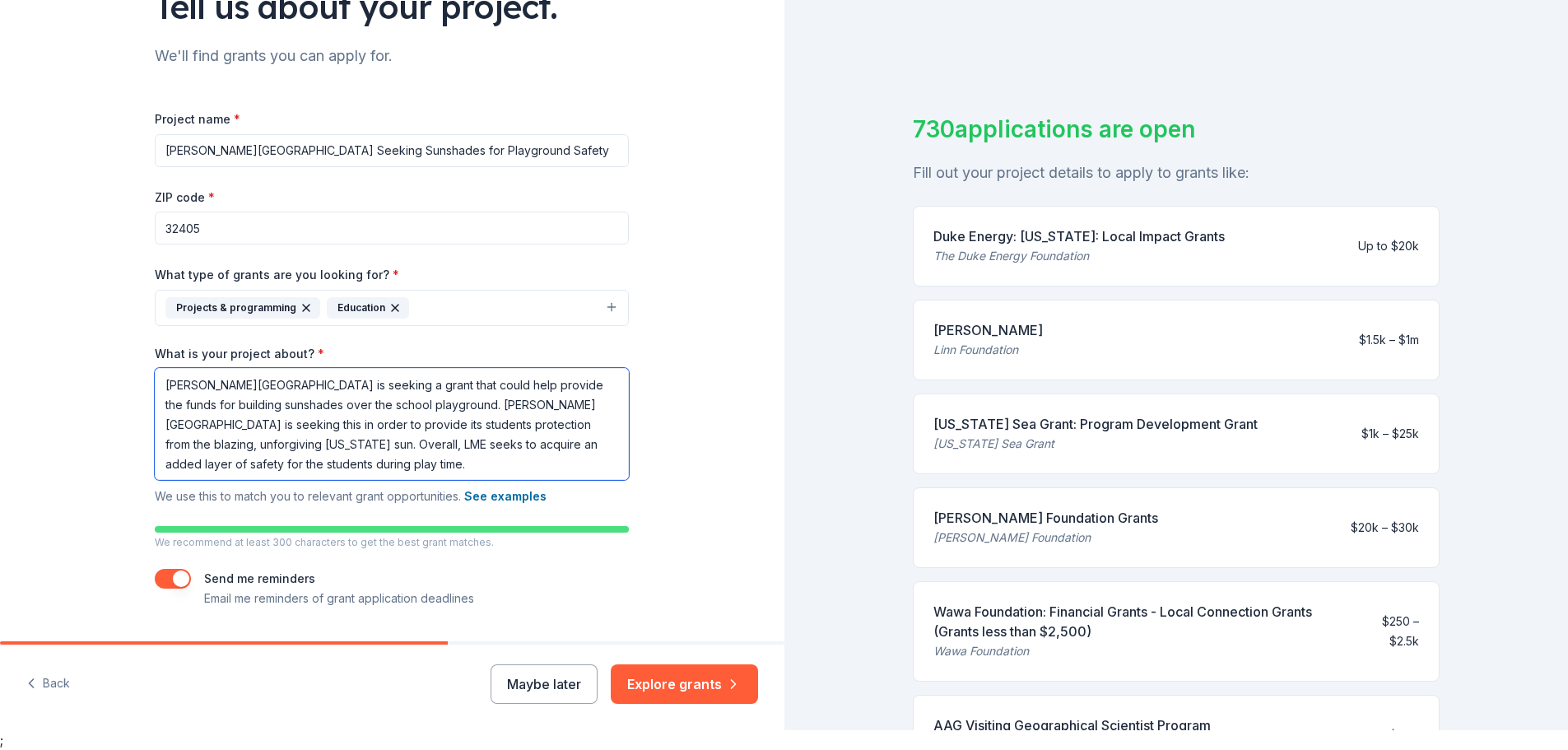
drag, startPoint x: 152, startPoint y: 394, endPoint x: 356, endPoint y: 460, distance: 214.4
click at [356, 460] on textarea "[PERSON_NAME][GEOGRAPHIC_DATA] is seeking a grant that could help provide the f…" at bounding box center [391, 424] width 474 height 112
type textarea "[PERSON_NAME][GEOGRAPHIC_DATA] is seeking a grant that could help provide the f…"
click at [595, 549] on p "We recommend at least 300 characters to get the best grant matches." at bounding box center [391, 542] width 474 height 13
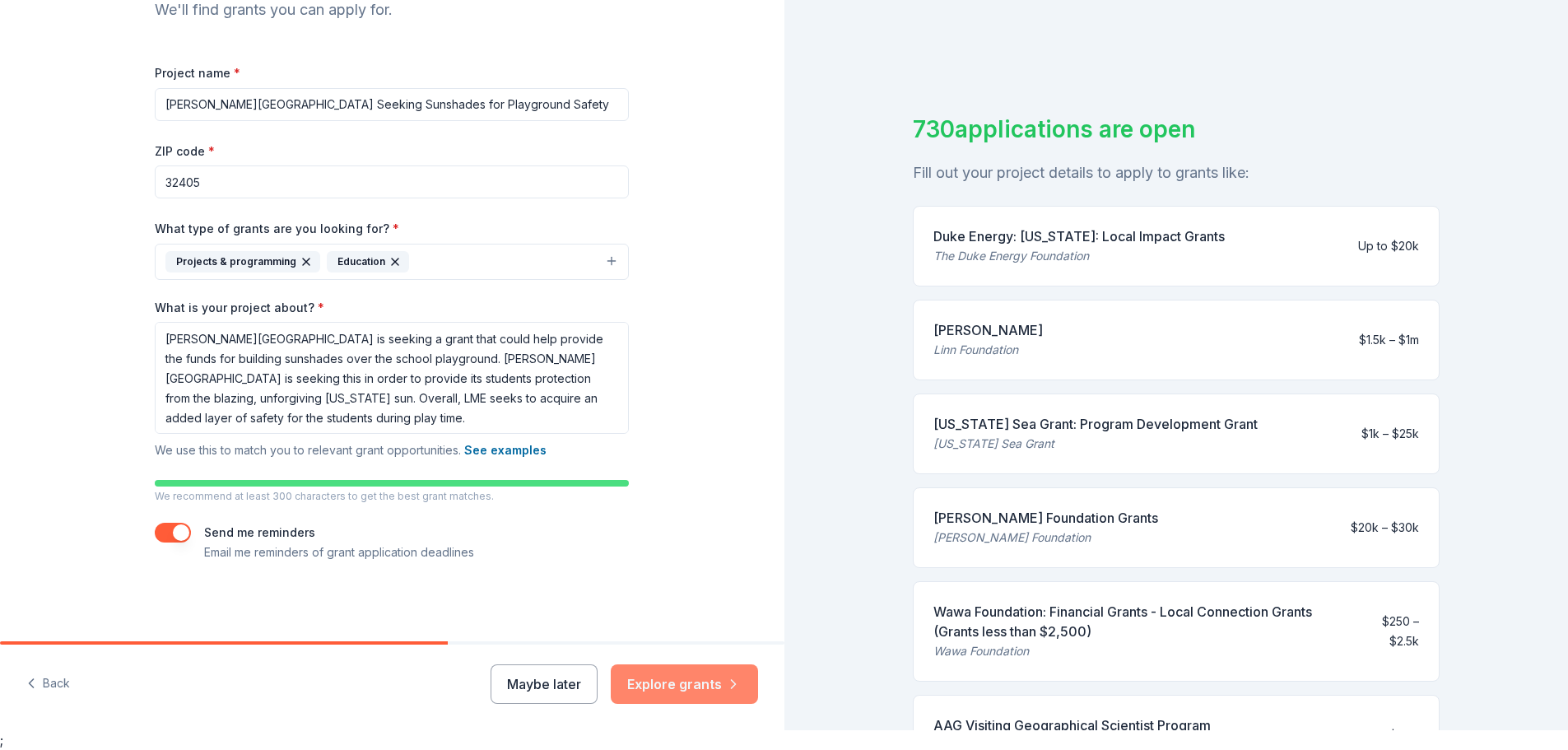
click at [663, 684] on button "Explore grants" at bounding box center [685, 683] width 147 height 39
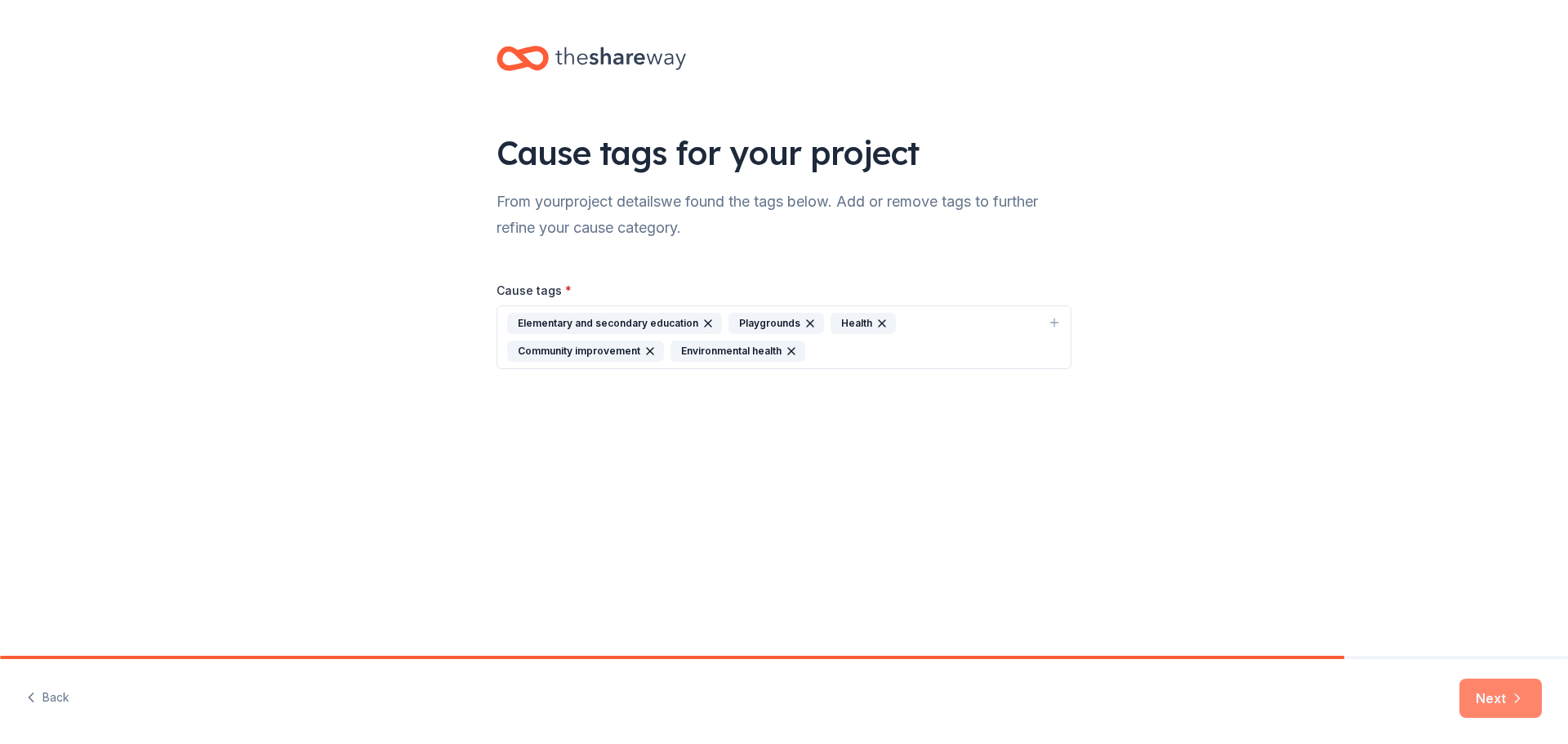
click at [1505, 700] on button "Next" at bounding box center [1500, 697] width 82 height 39
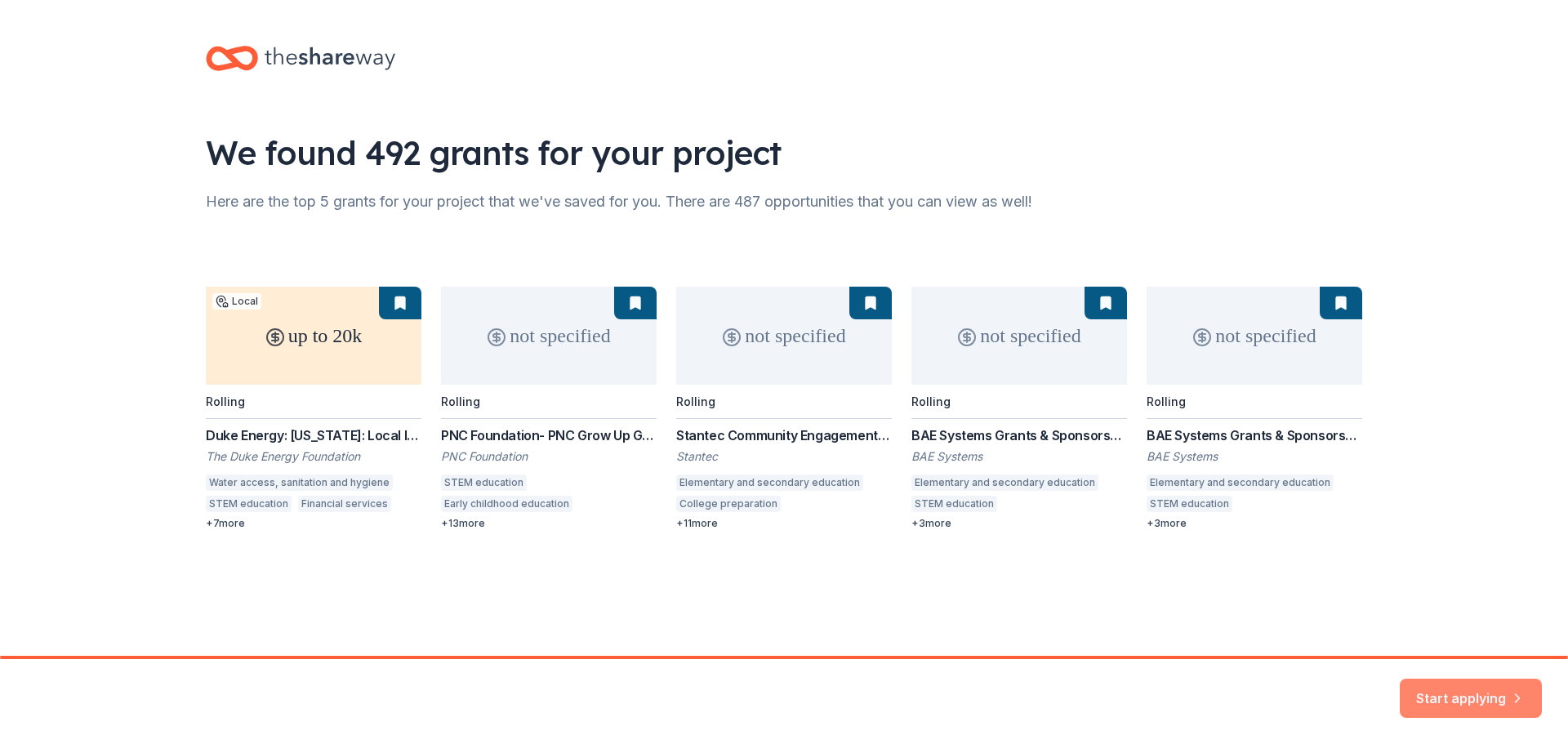
click at [1477, 675] on button "Start applying" at bounding box center [1471, 687] width 143 height 39
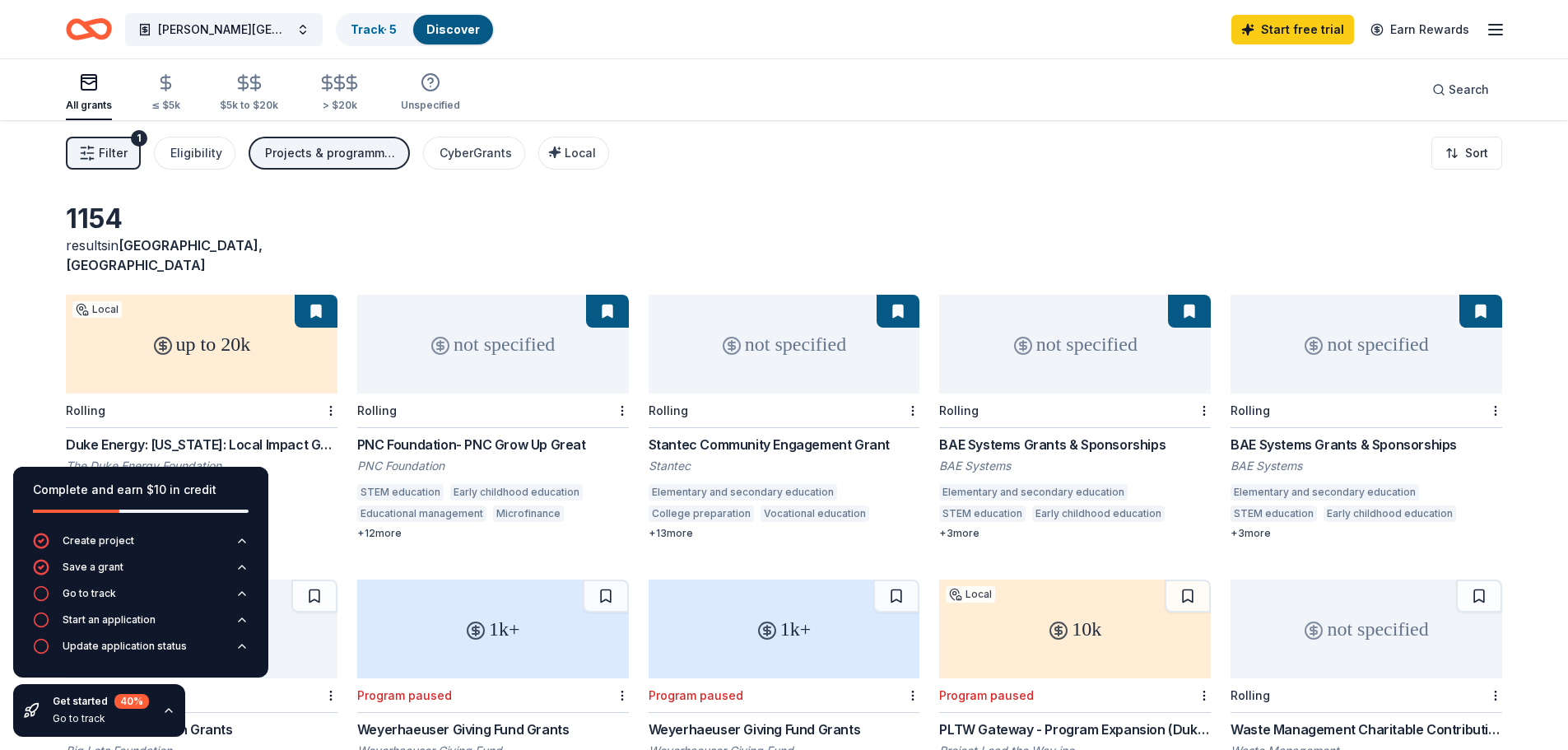
scroll to position [83, 0]
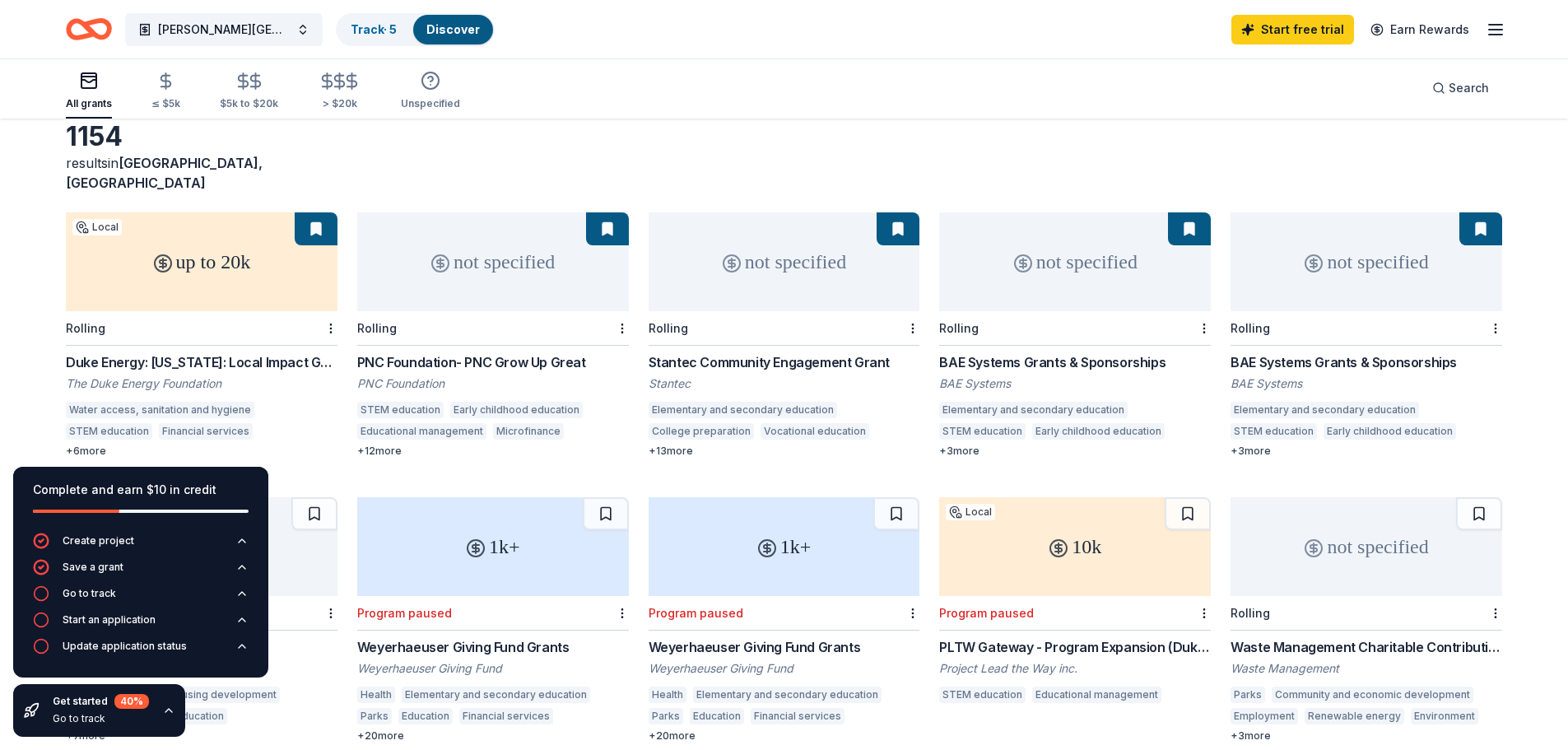
click at [219, 331] on div "up to 20k Local Rolling Duke Energy: [US_STATE]: Local Impact Grants The Duke E…" at bounding box center [201, 335] width 272 height 245
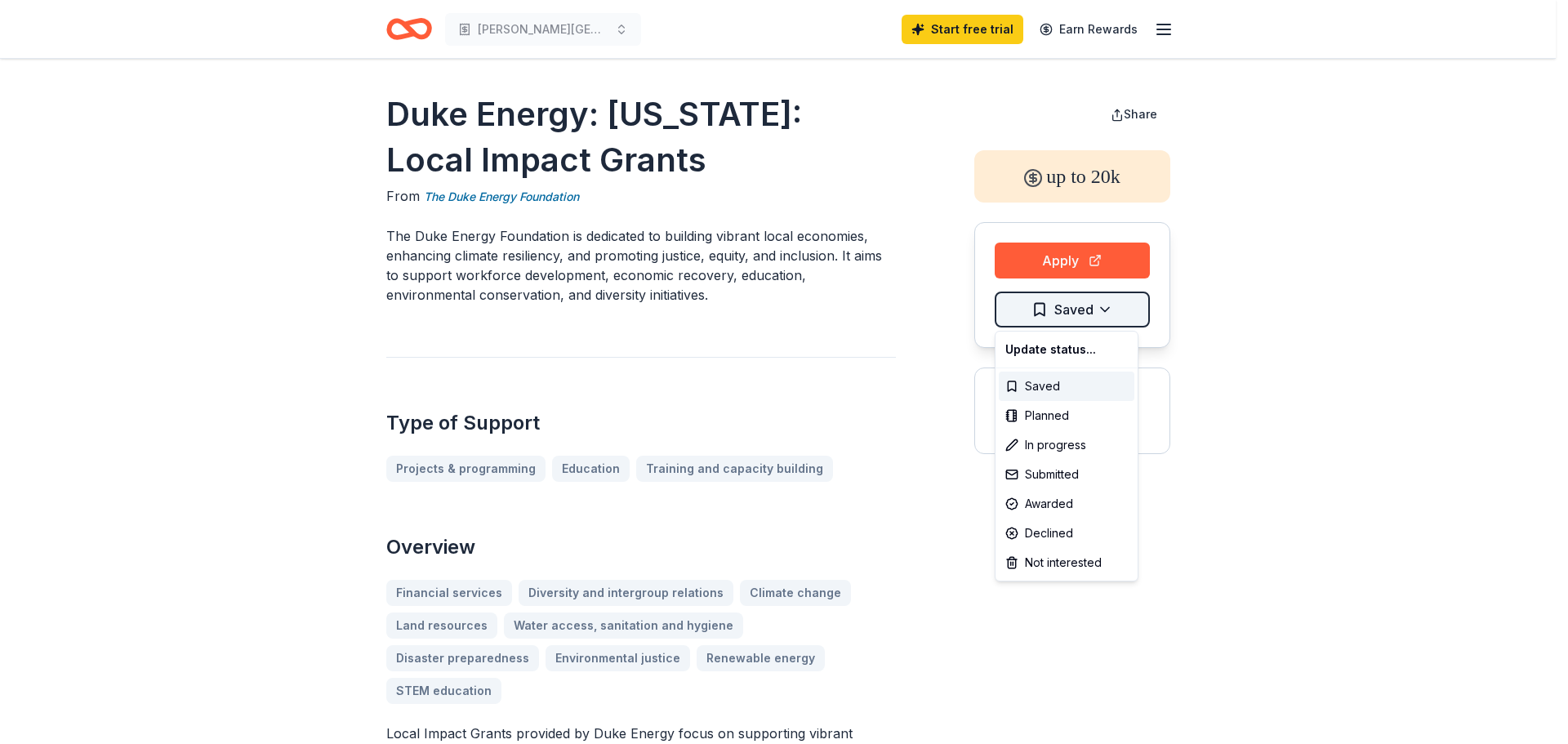
click at [1043, 314] on html "Lucille Moore Elementary Seeking Sunshades for Playground Safety Start free tri…" at bounding box center [784, 372] width 1568 height 744
click at [1047, 383] on div "Saved" at bounding box center [1066, 386] width 135 height 30
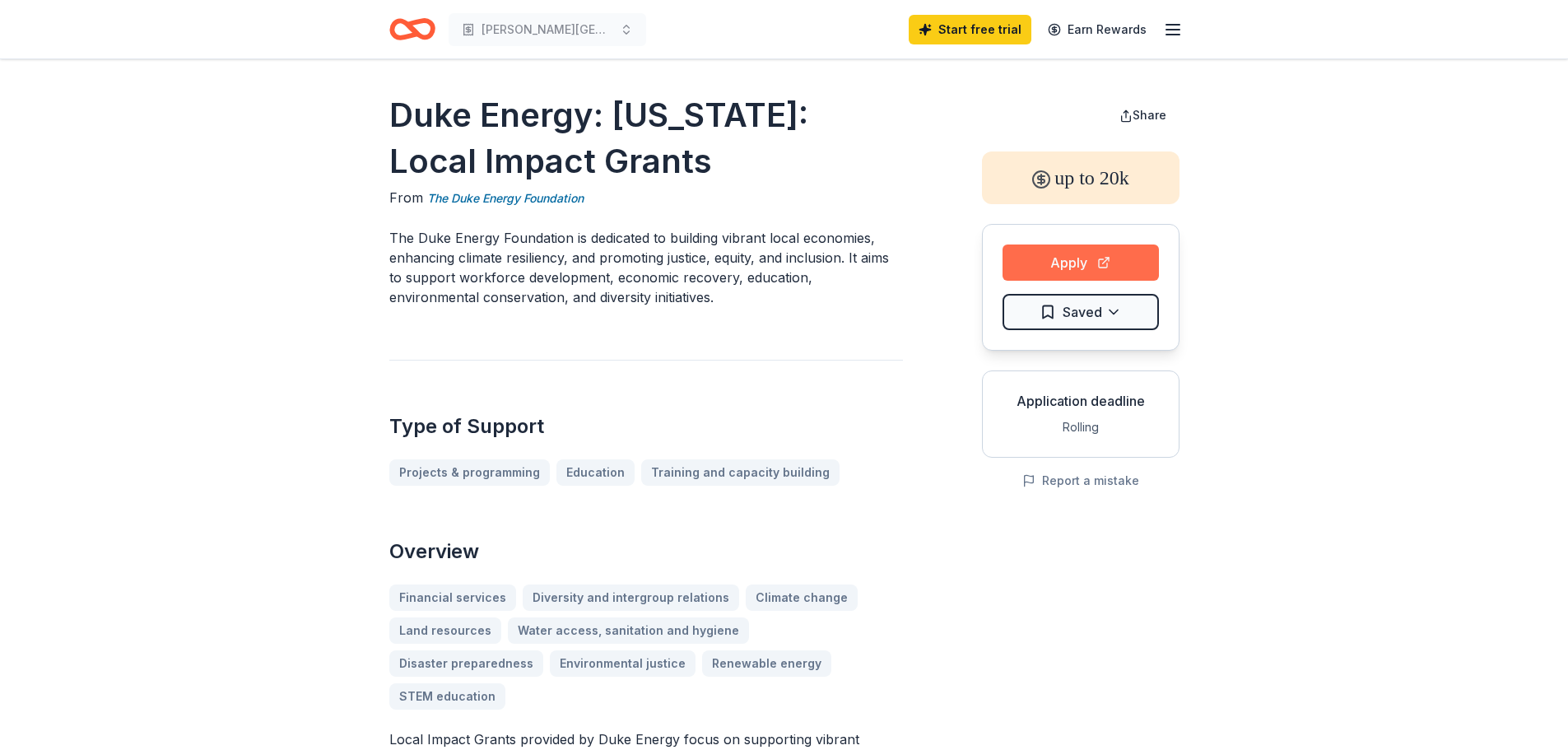
click at [1076, 265] on button "Apply" at bounding box center [1081, 263] width 156 height 36
click at [1096, 252] on button "Apply" at bounding box center [1081, 263] width 156 height 36
click at [1040, 256] on button "Apply" at bounding box center [1081, 263] width 156 height 36
